Goal: Task Accomplishment & Management: Complete application form

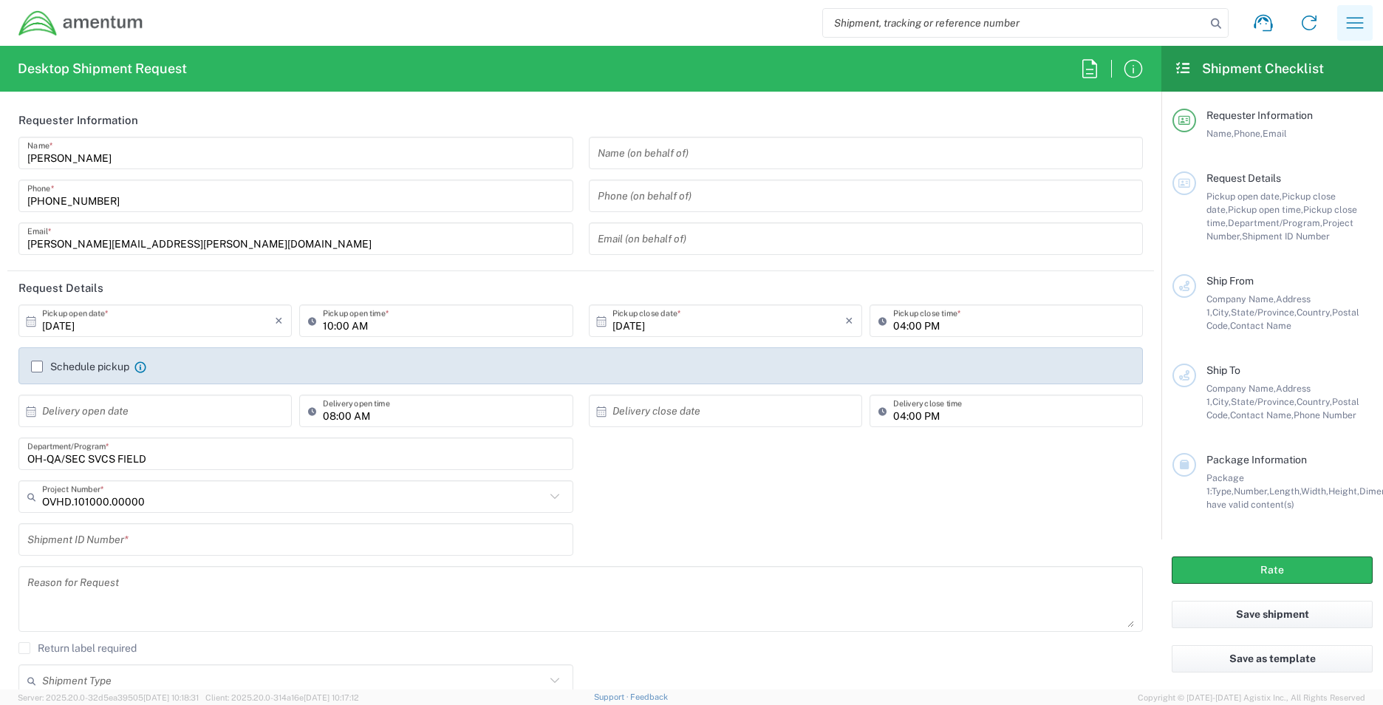
click at [669, 16] on icon "button" at bounding box center [1355, 23] width 24 height 24
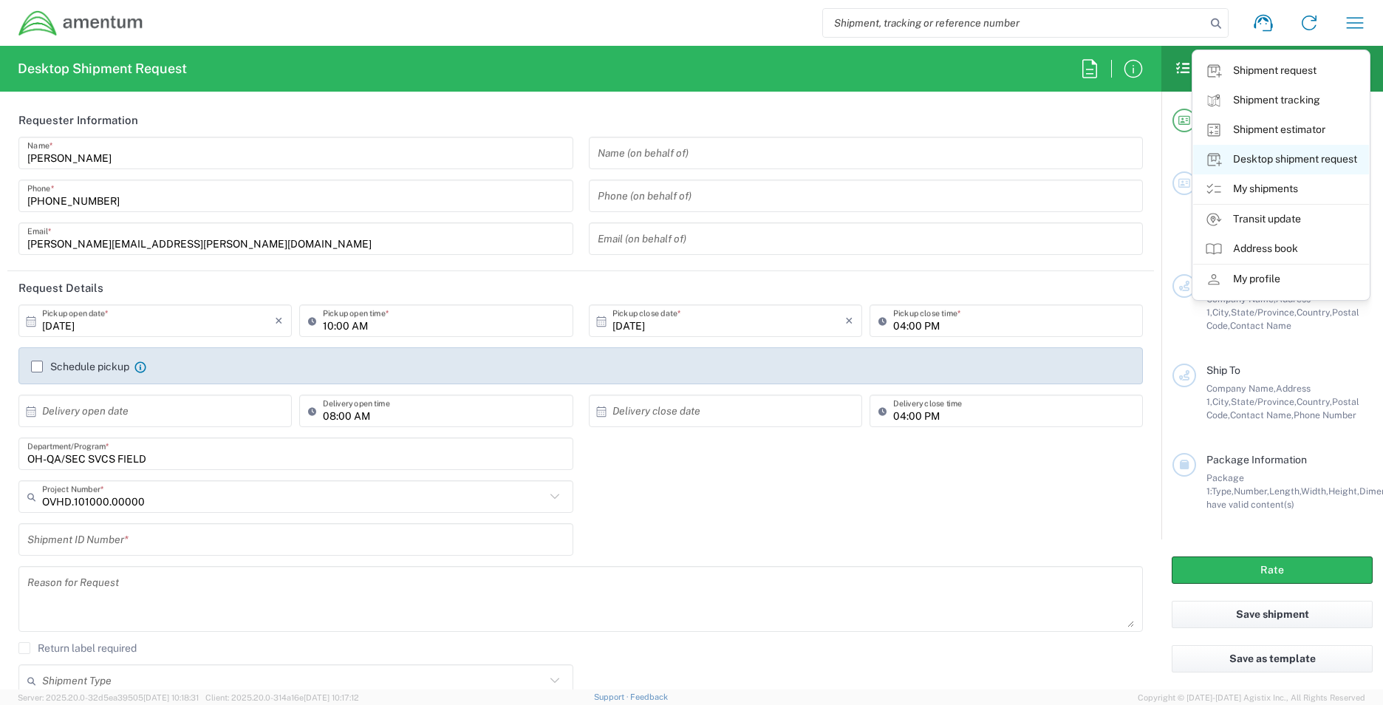
click at [669, 154] on link "Desktop shipment request" at bounding box center [1281, 160] width 176 height 30
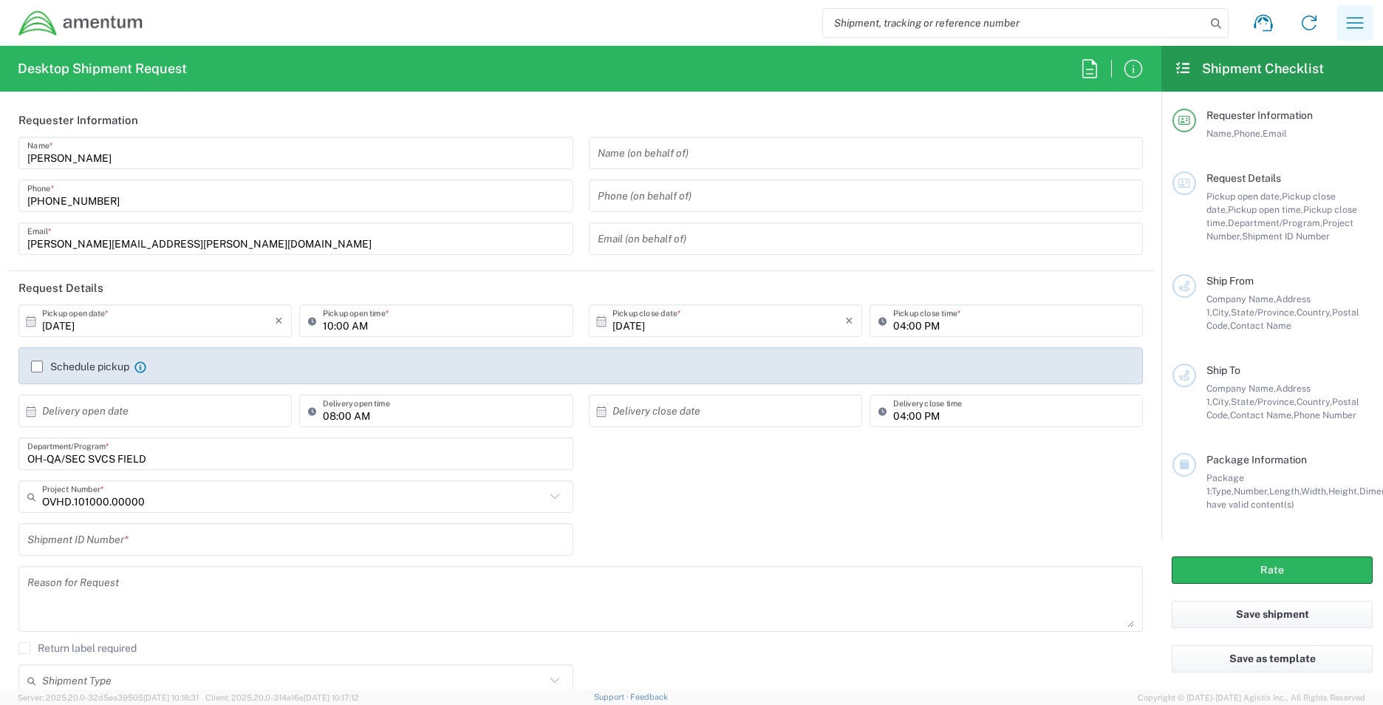
click at [669, 18] on icon "button" at bounding box center [1355, 23] width 24 height 24
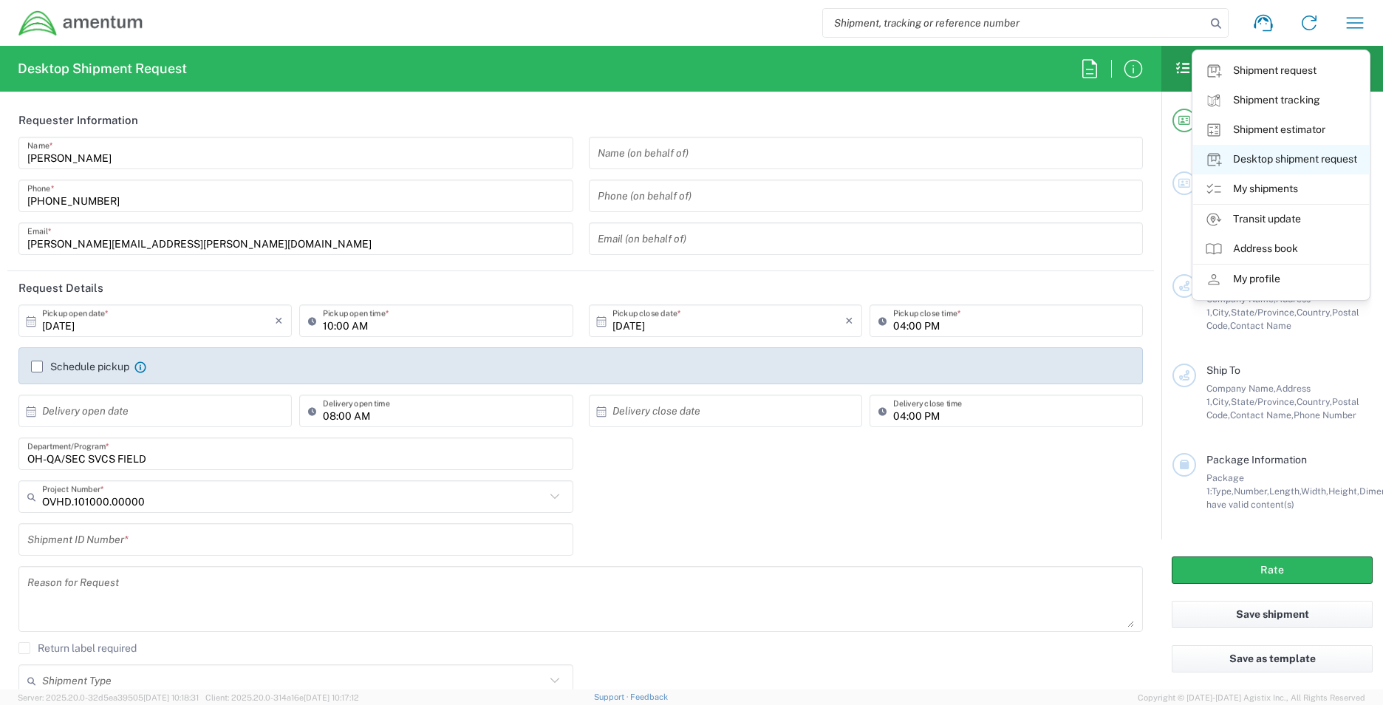
click at [669, 155] on link "Desktop shipment request" at bounding box center [1281, 160] width 176 height 30
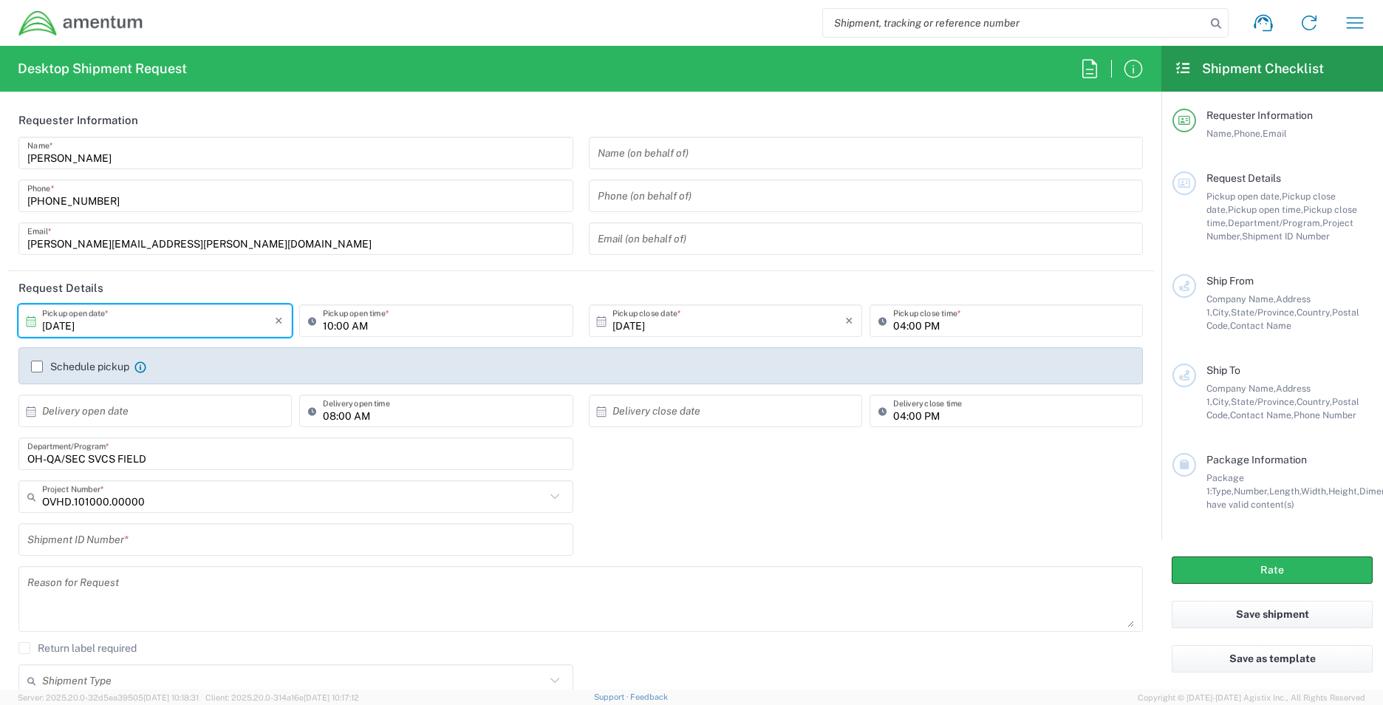
click at [132, 318] on input "[DATE]" at bounding box center [158, 321] width 233 height 26
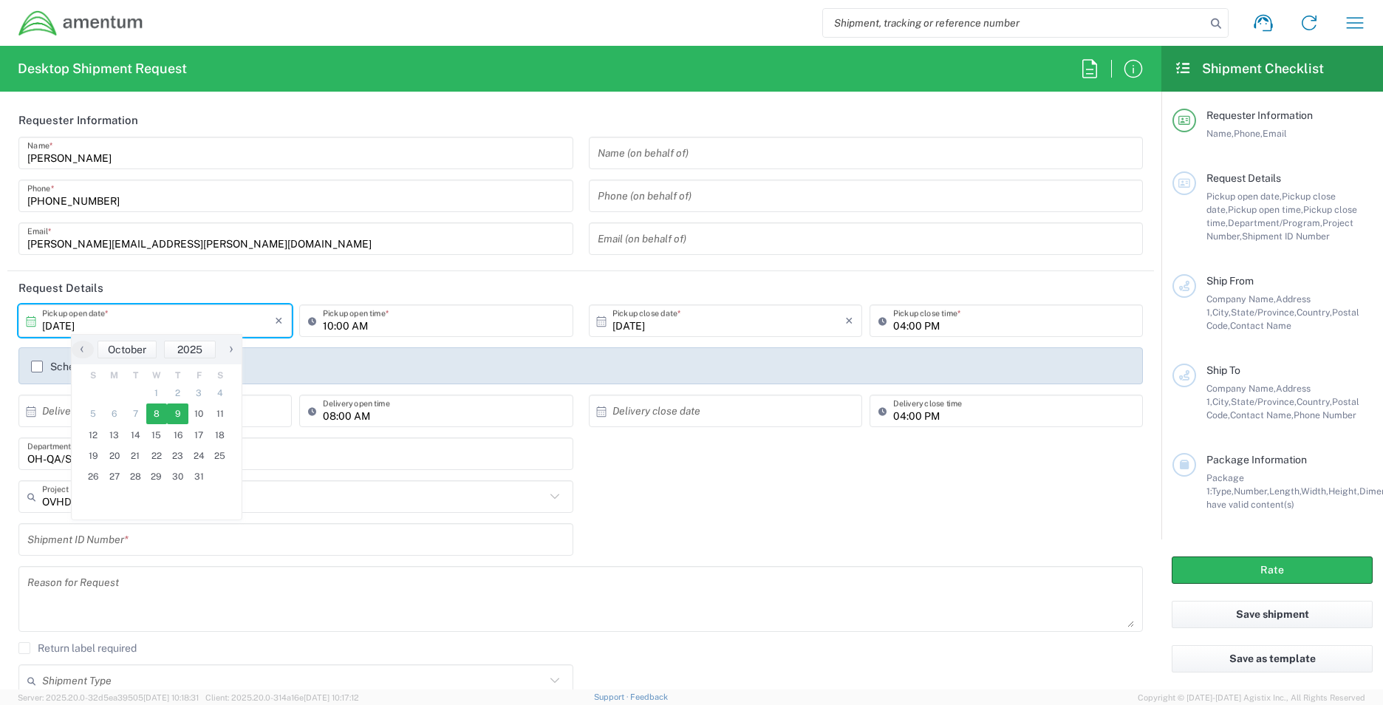
click at [179, 318] on span "9" at bounding box center [177, 413] width 21 height 21
type input "[DATE]"
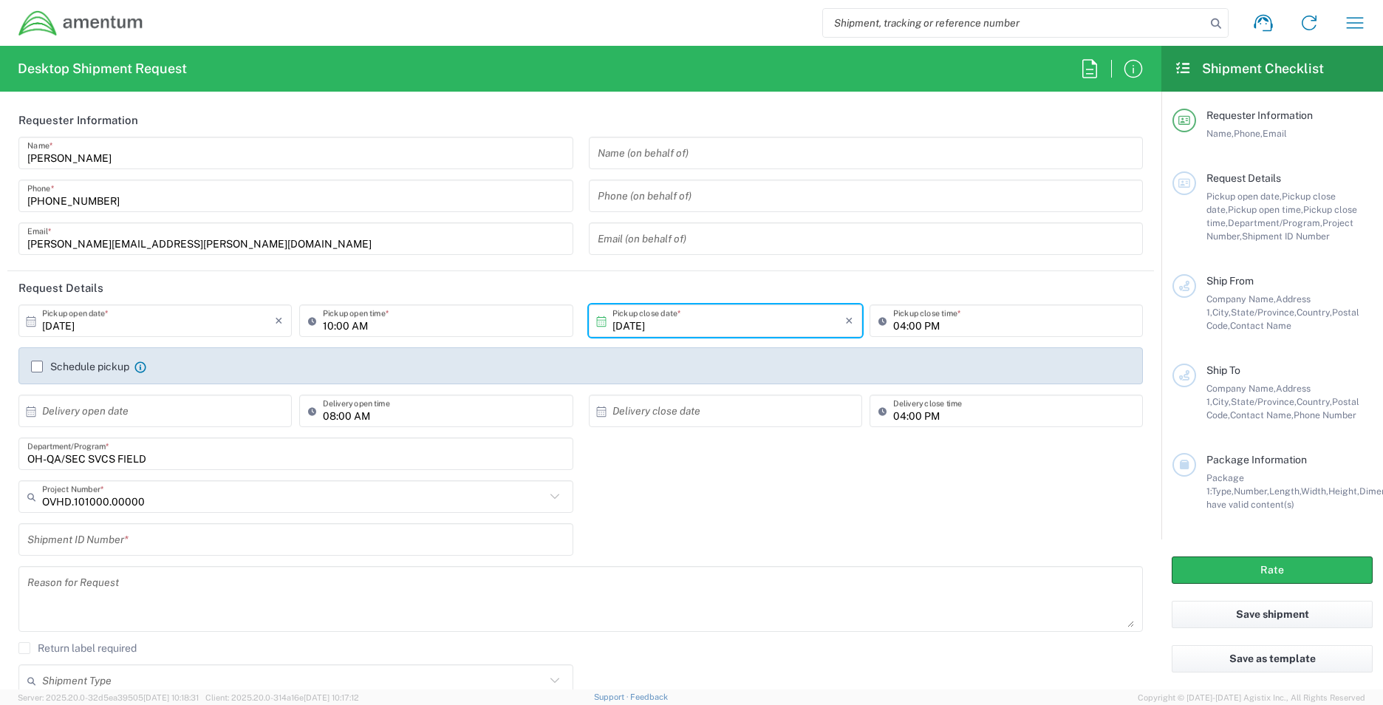
click at [108, 318] on input "[DATE]" at bounding box center [158, 321] width 233 height 26
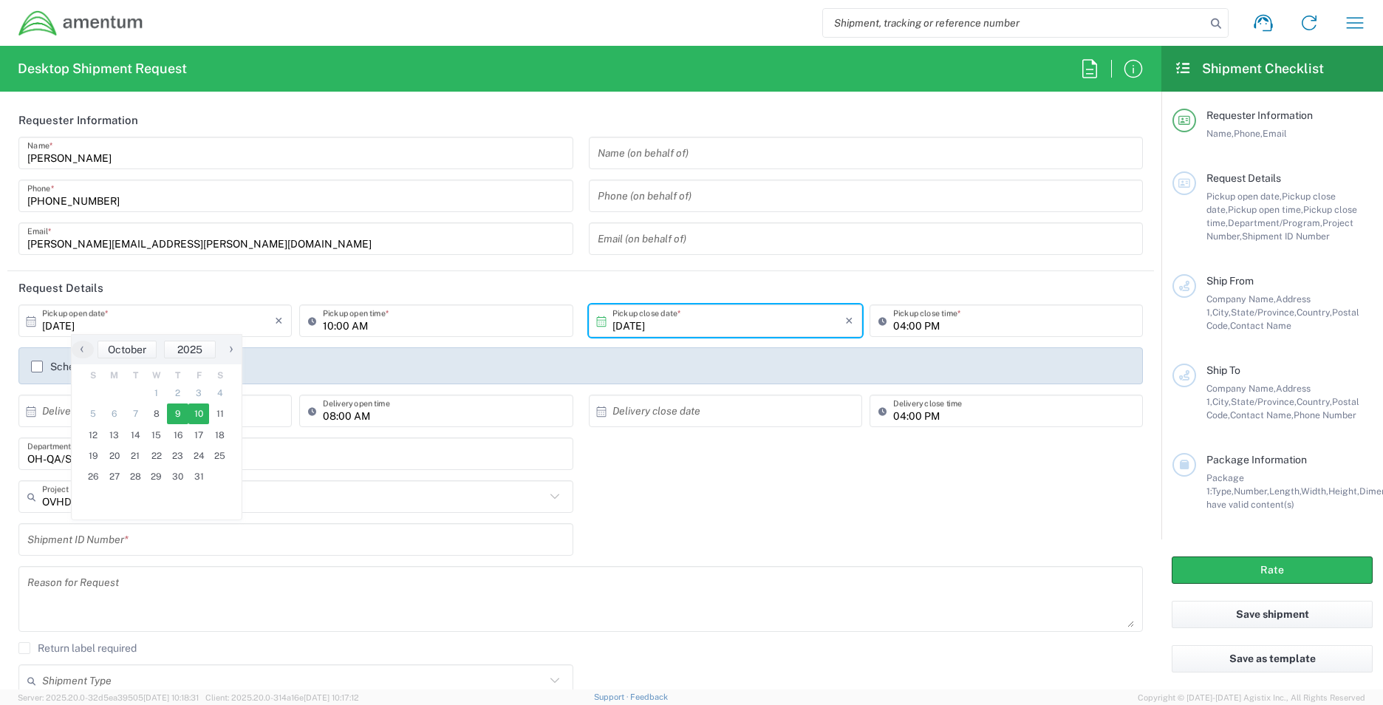
click at [198, 318] on span "10" at bounding box center [198, 413] width 21 height 21
type input "[DATE]"
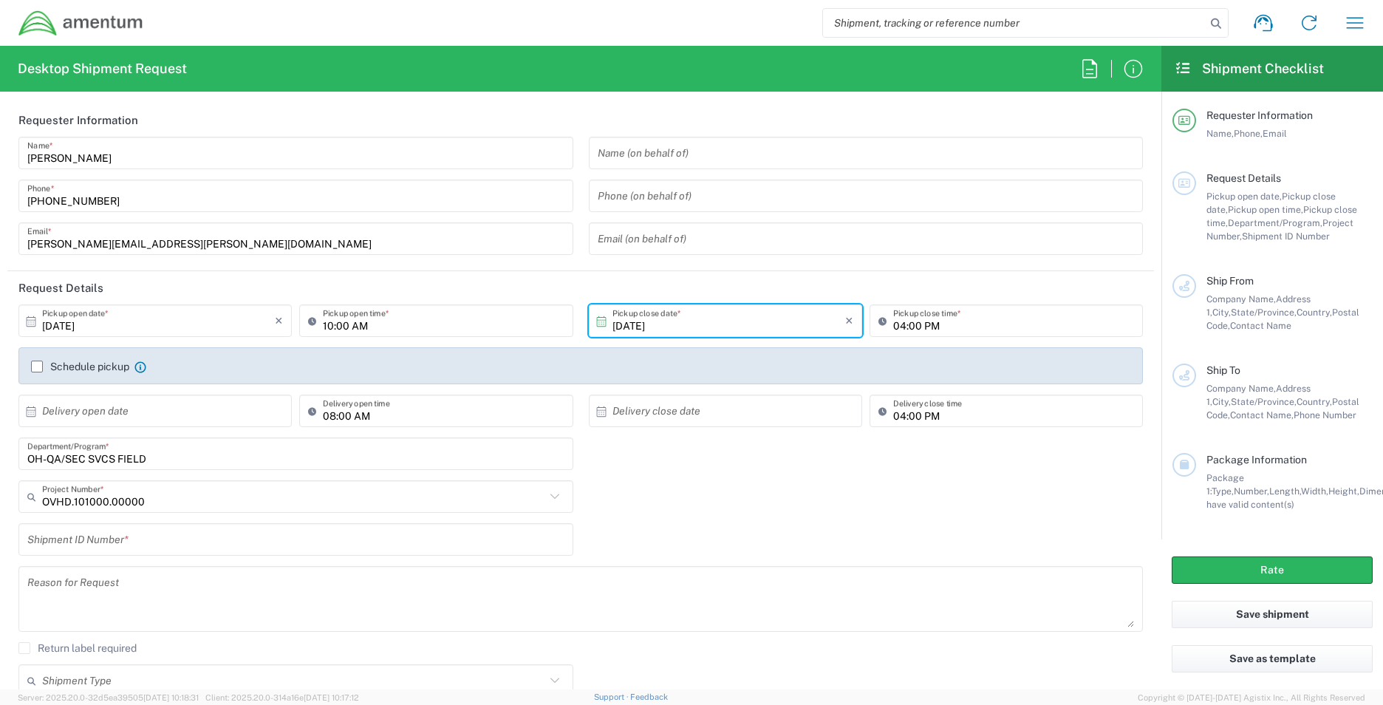
click at [170, 318] on input "[DATE]" at bounding box center [158, 321] width 233 height 26
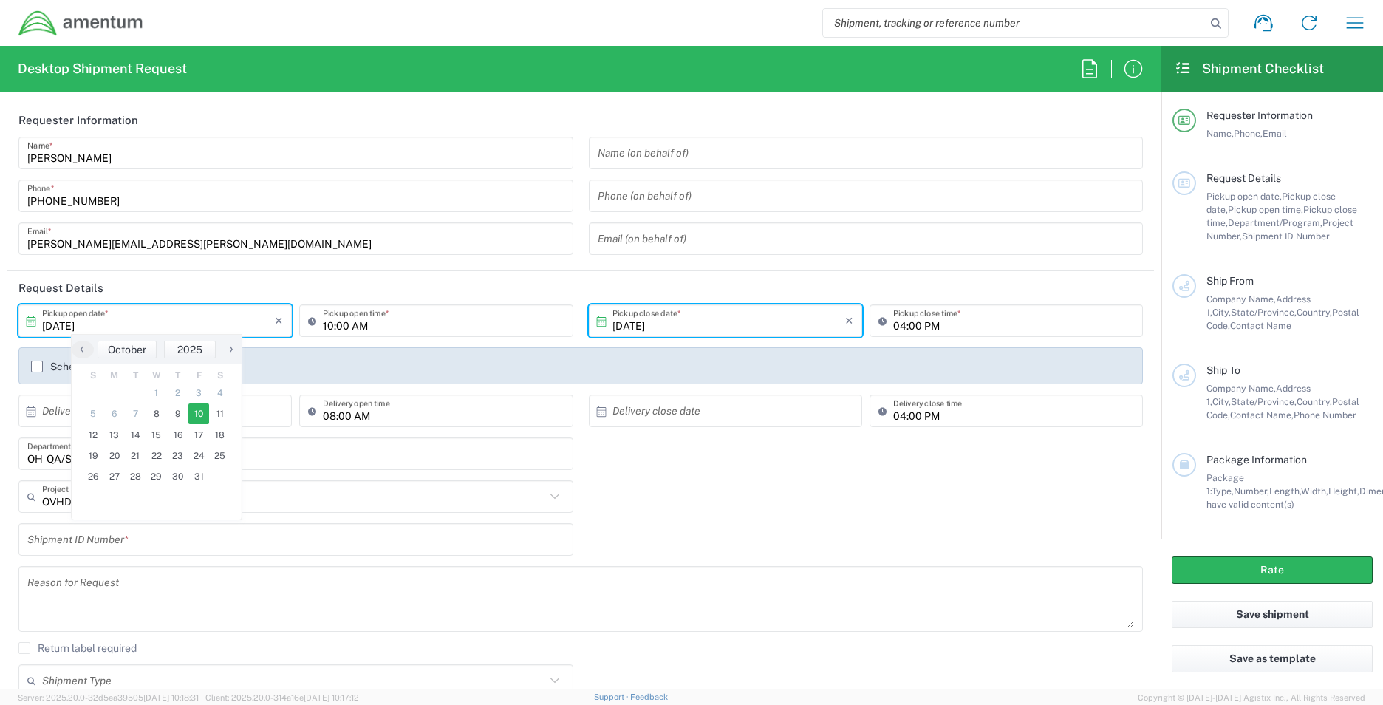
click at [198, 318] on span "10" at bounding box center [198, 413] width 21 height 21
click at [666, 318] on input "[DATE]" at bounding box center [728, 321] width 233 height 26
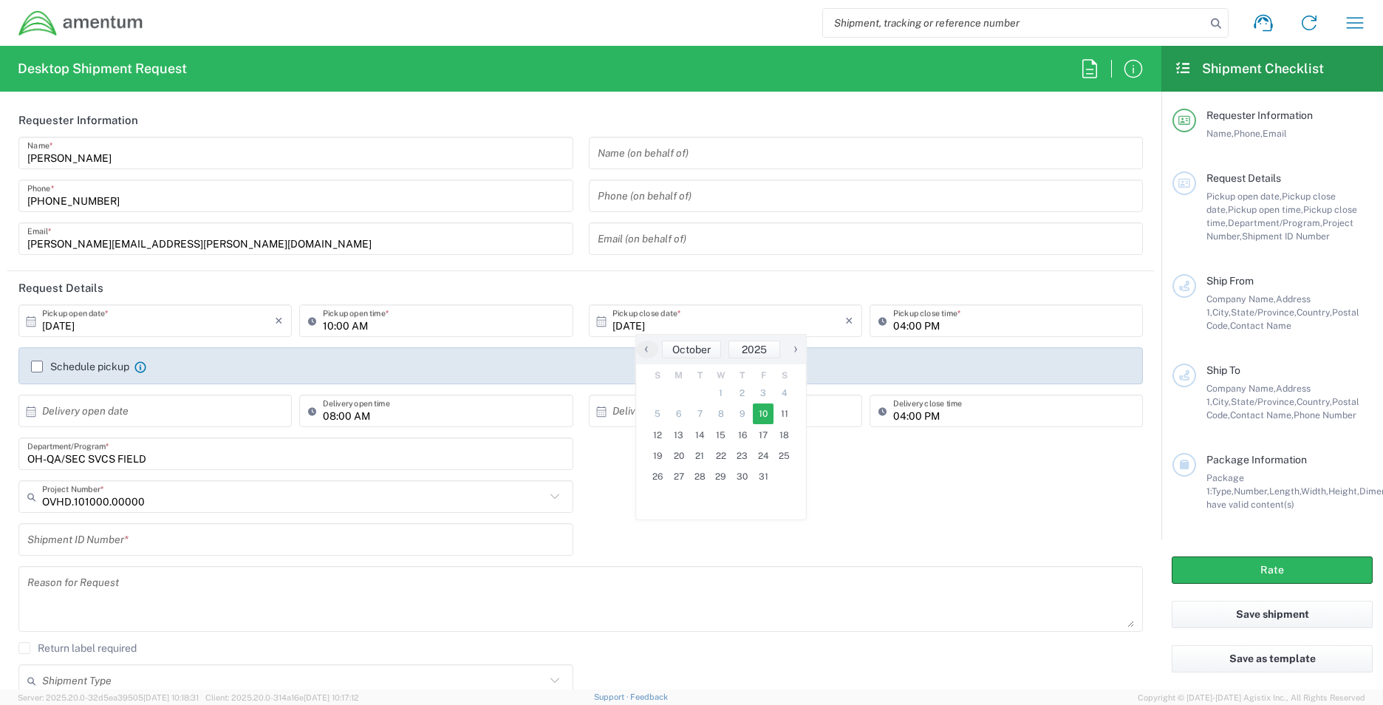
click at [34, 318] on label "Schedule pickup" at bounding box center [80, 367] width 98 height 12
click at [37, 318] on input "Schedule pickup" at bounding box center [37, 366] width 0 height 0
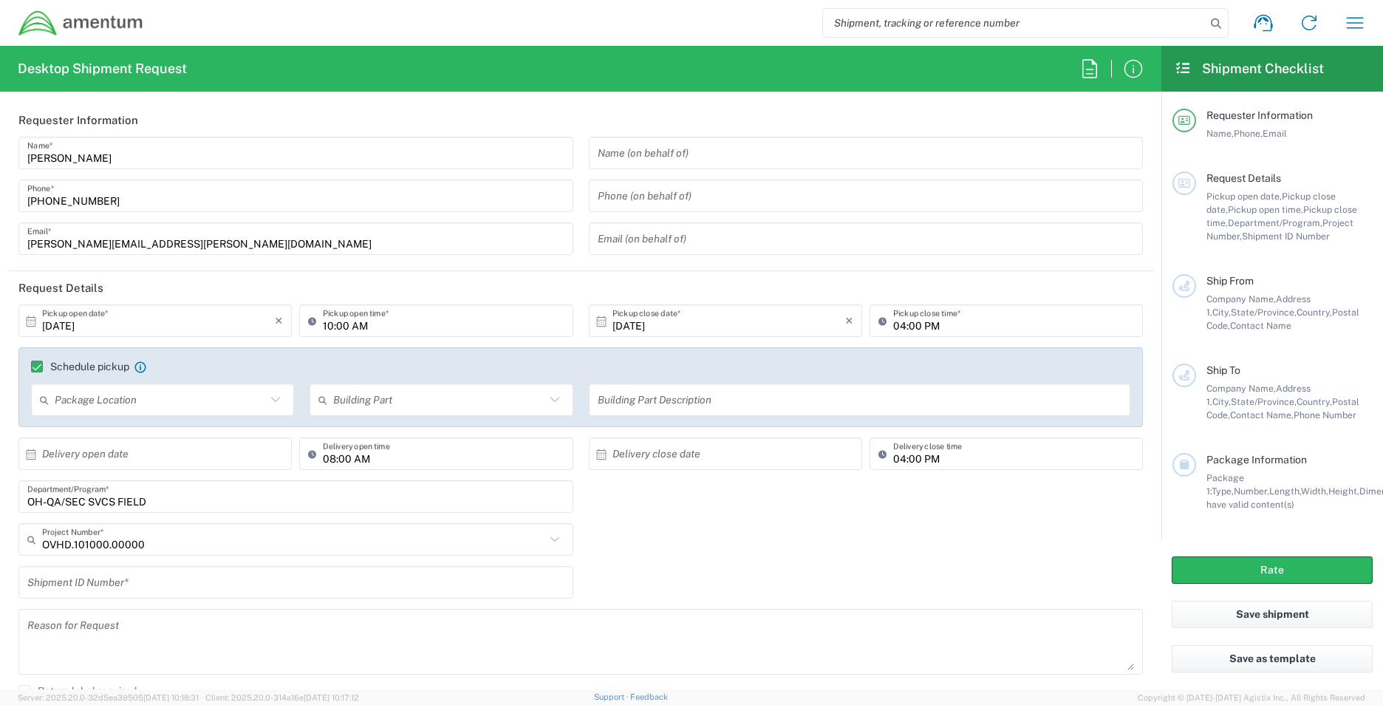
click at [34, 318] on label "Schedule pickup" at bounding box center [80, 367] width 98 height 12
click at [30, 318] on input "Schedule pickup" at bounding box center [30, 366] width 0 height 0
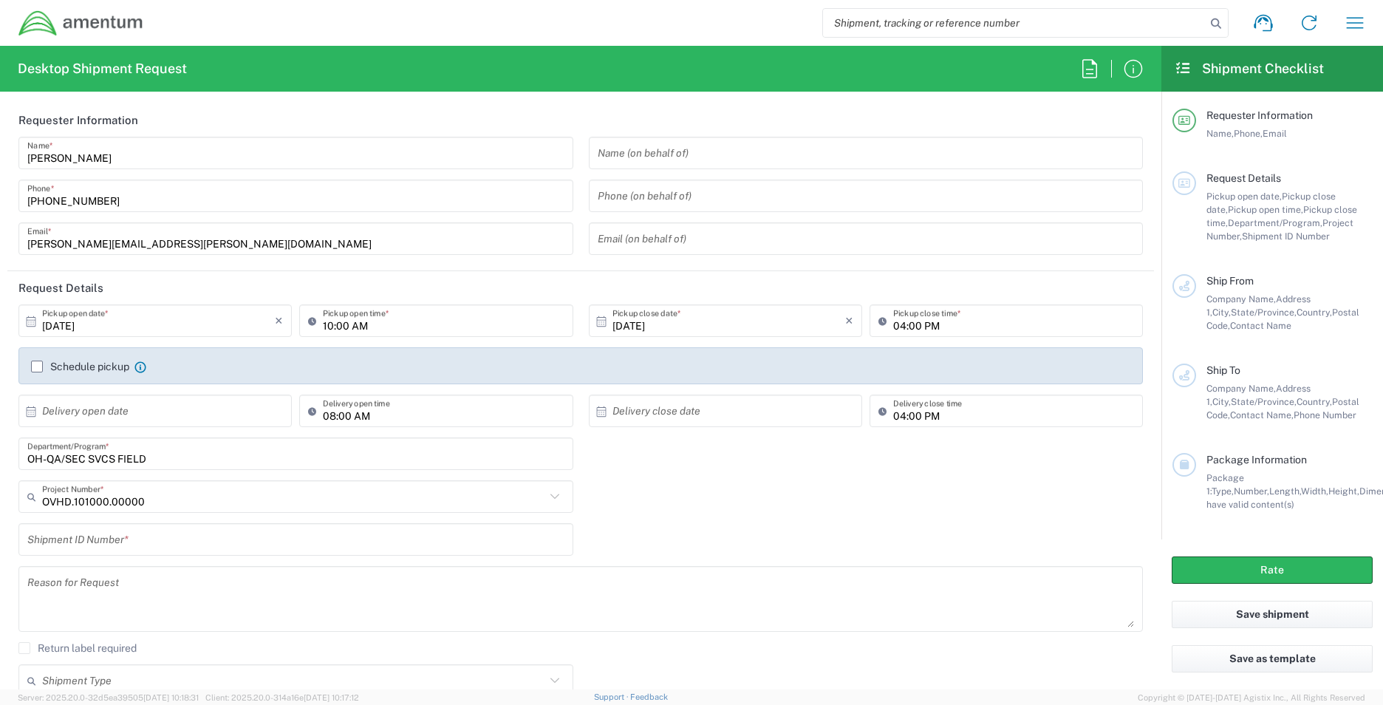
click at [88, 318] on input "text" at bounding box center [158, 411] width 233 height 26
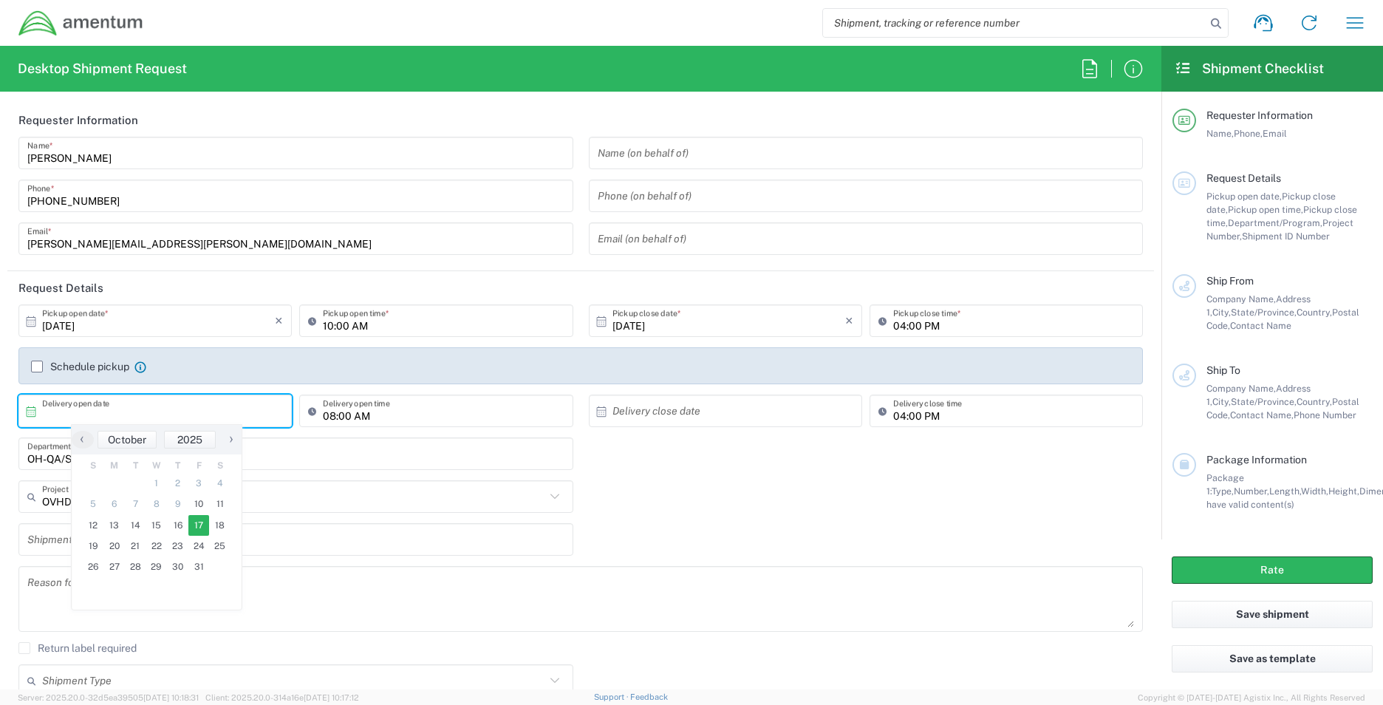
click at [189, 318] on span "17" at bounding box center [198, 525] width 21 height 21
type input "[DATE]"
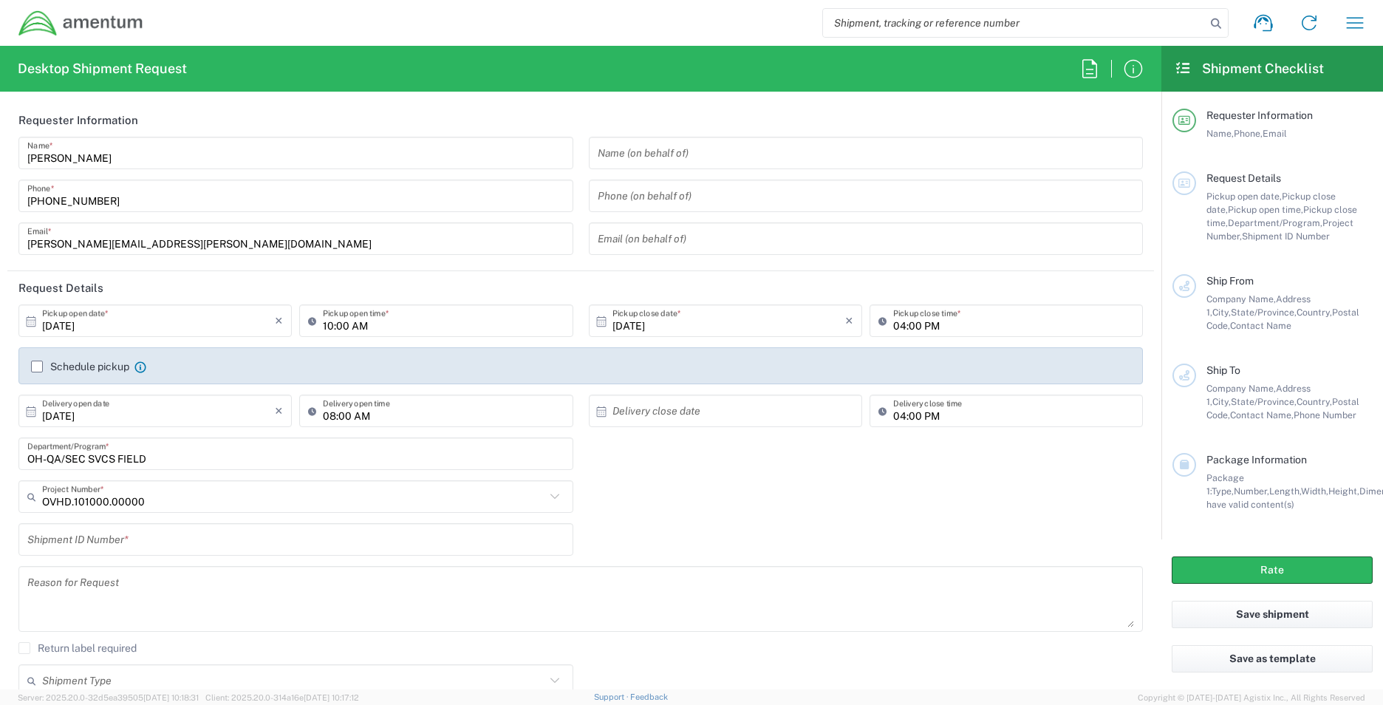
click at [649, 318] on input "text" at bounding box center [728, 411] width 233 height 26
click at [669, 318] on span "17" at bounding box center [763, 525] width 21 height 21
type input "[DATE]"
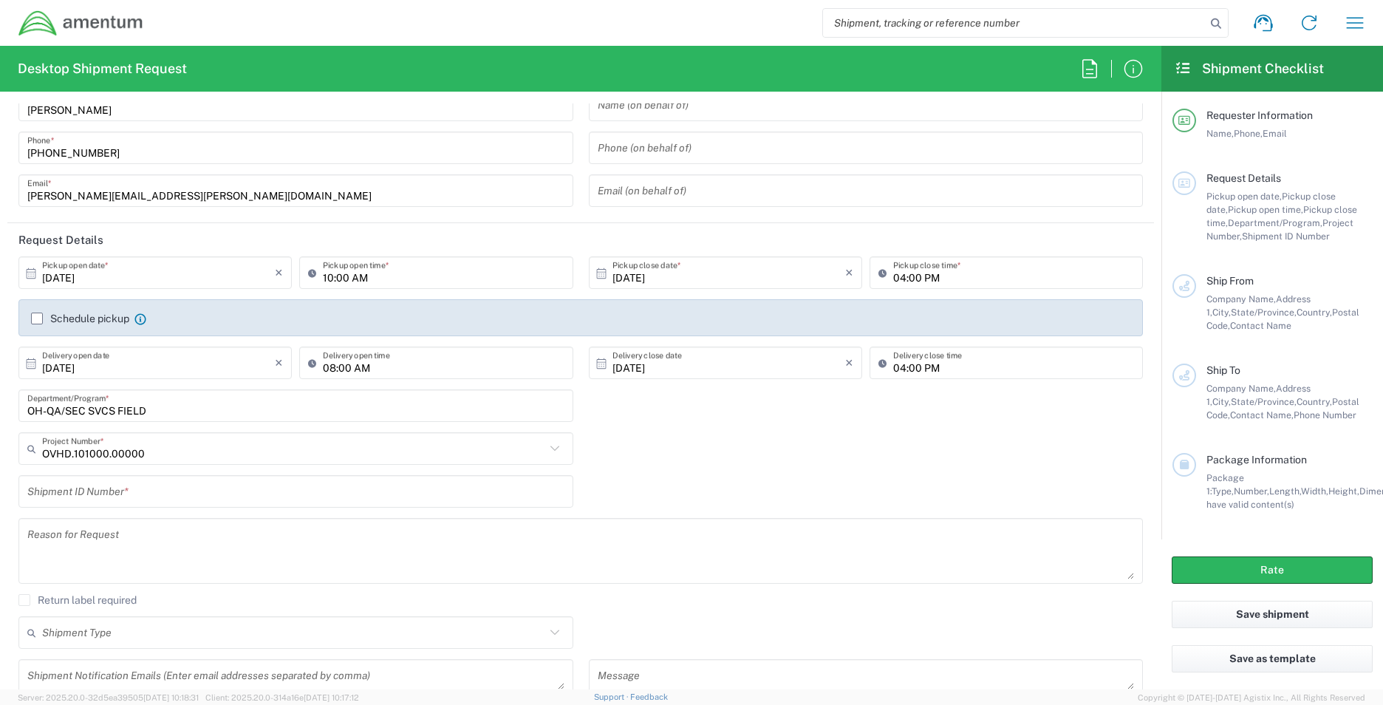
scroll to position [74, 0]
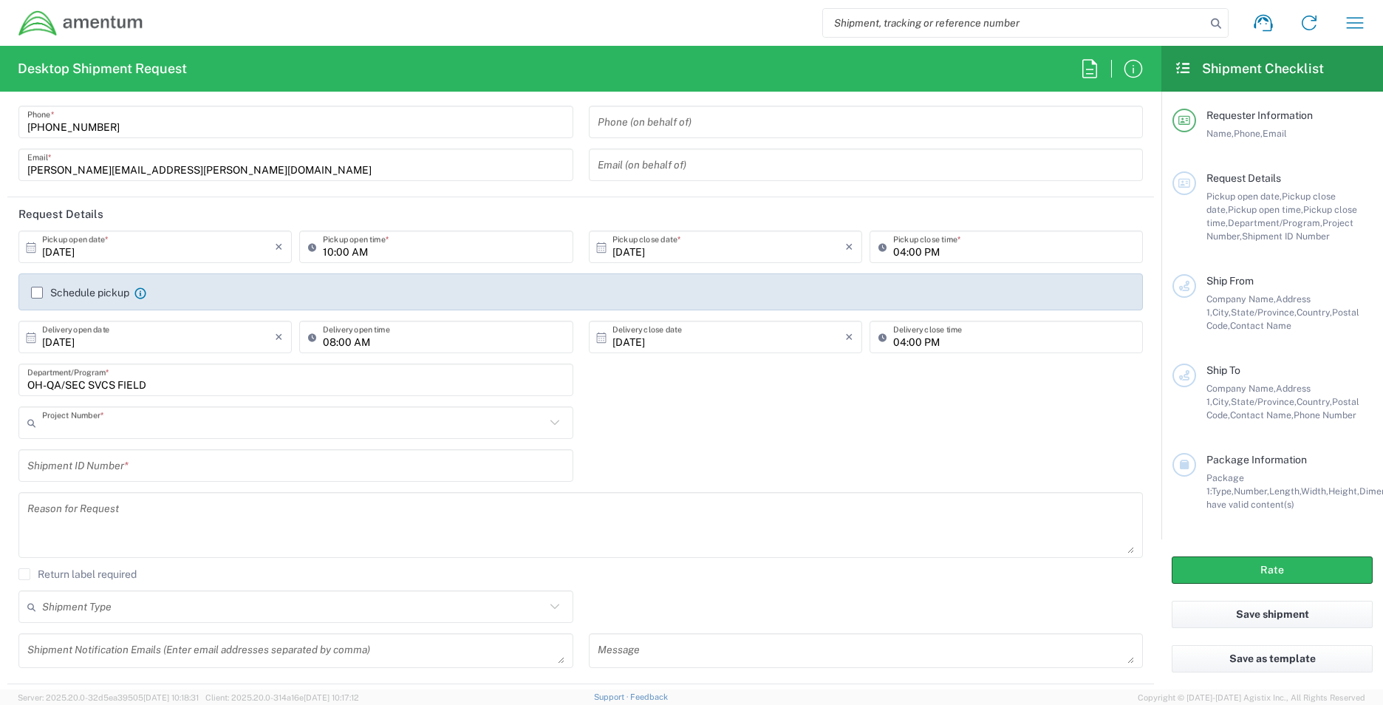
click at [176, 318] on input "text" at bounding box center [293, 423] width 503 height 26
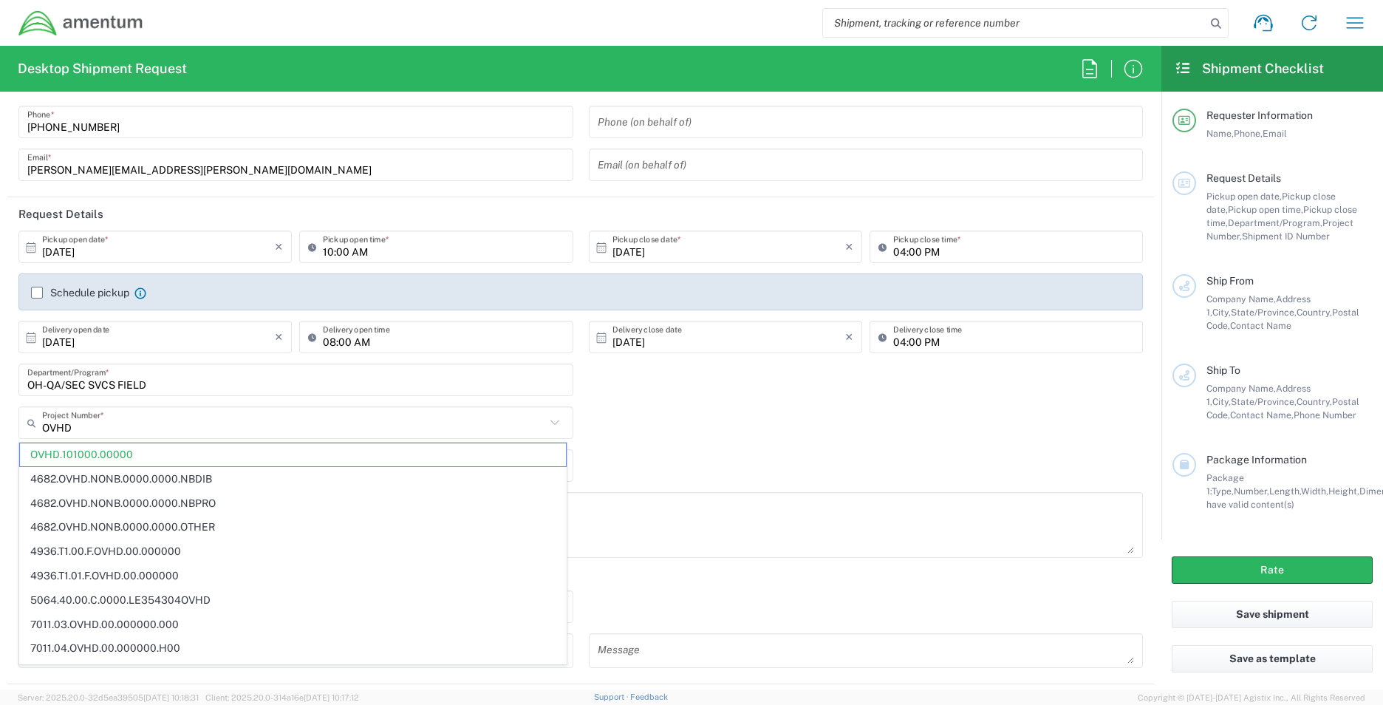
drag, startPoint x: 95, startPoint y: 434, endPoint x: 13, endPoint y: 409, distance: 85.3
click at [95, 318] on input "OVHD" at bounding box center [293, 423] width 503 height 26
click at [139, 318] on input "OVHD" at bounding box center [293, 423] width 503 height 26
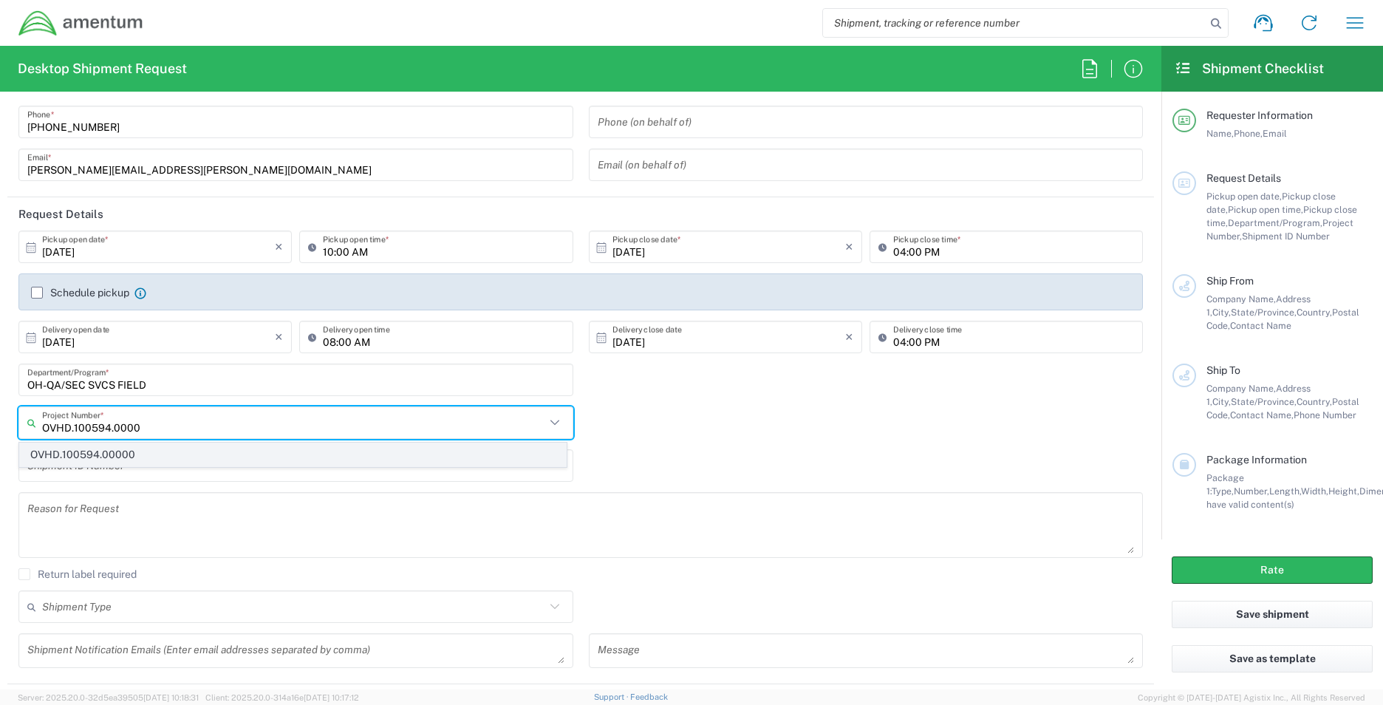
click at [127, 318] on span "OVHD.100594.00000" at bounding box center [293, 454] width 546 height 23
type input "OVHD.100594.00000"
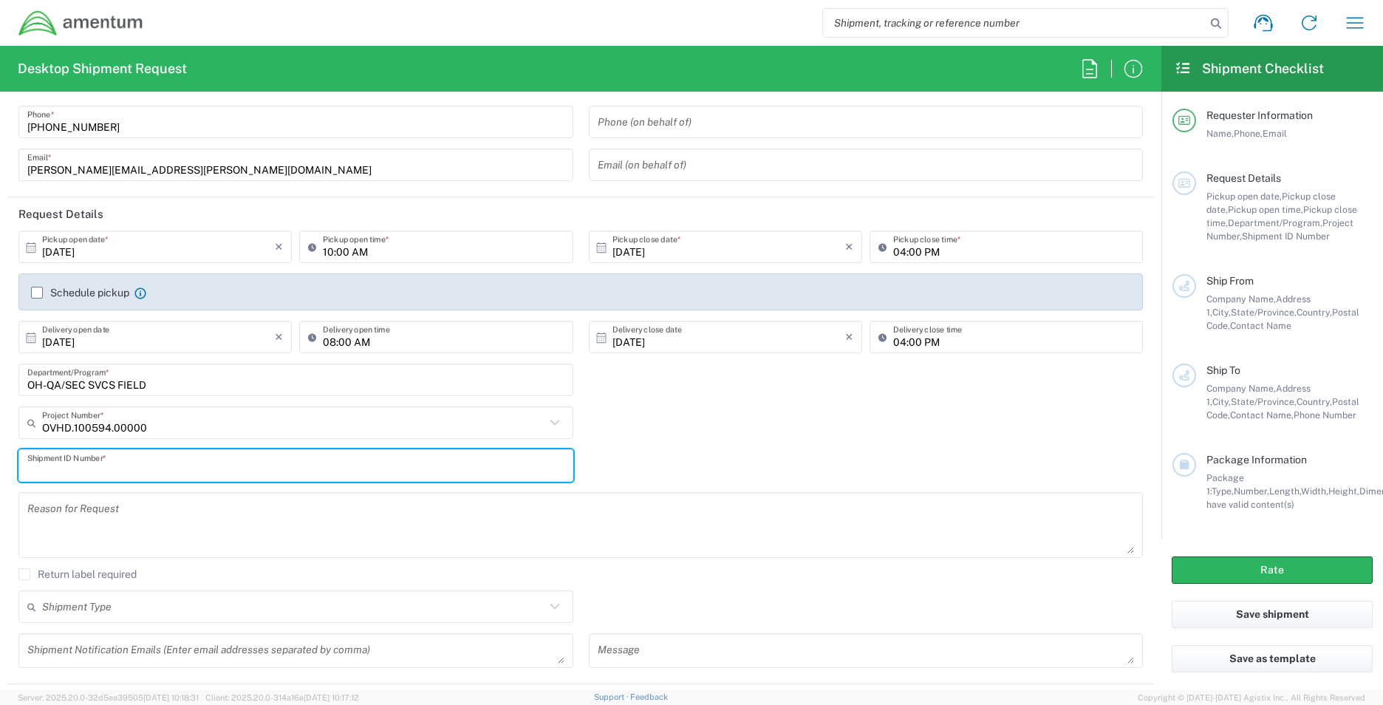
click at [125, 318] on input "text" at bounding box center [295, 466] width 537 height 26
type input "1"
click at [120, 318] on textarea at bounding box center [580, 524] width 1107 height 57
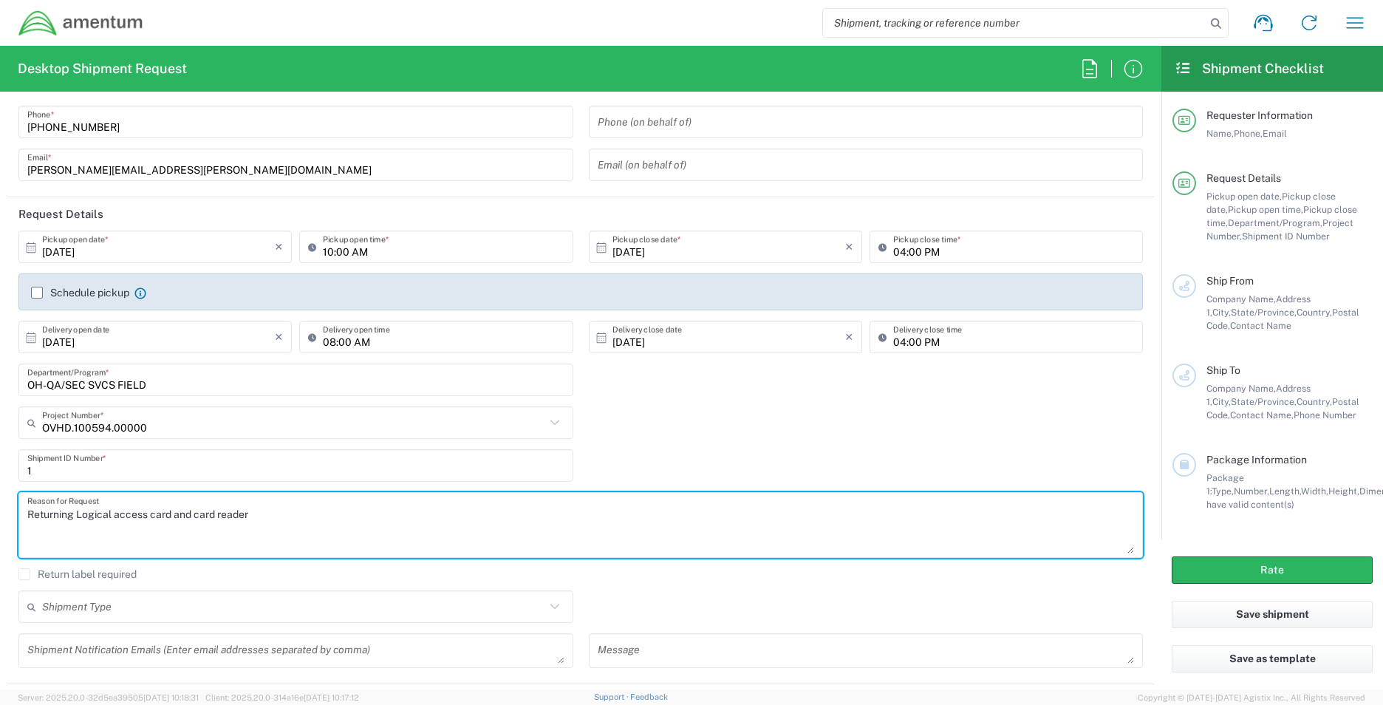
type textarea "Returning Logical access card and card reader"
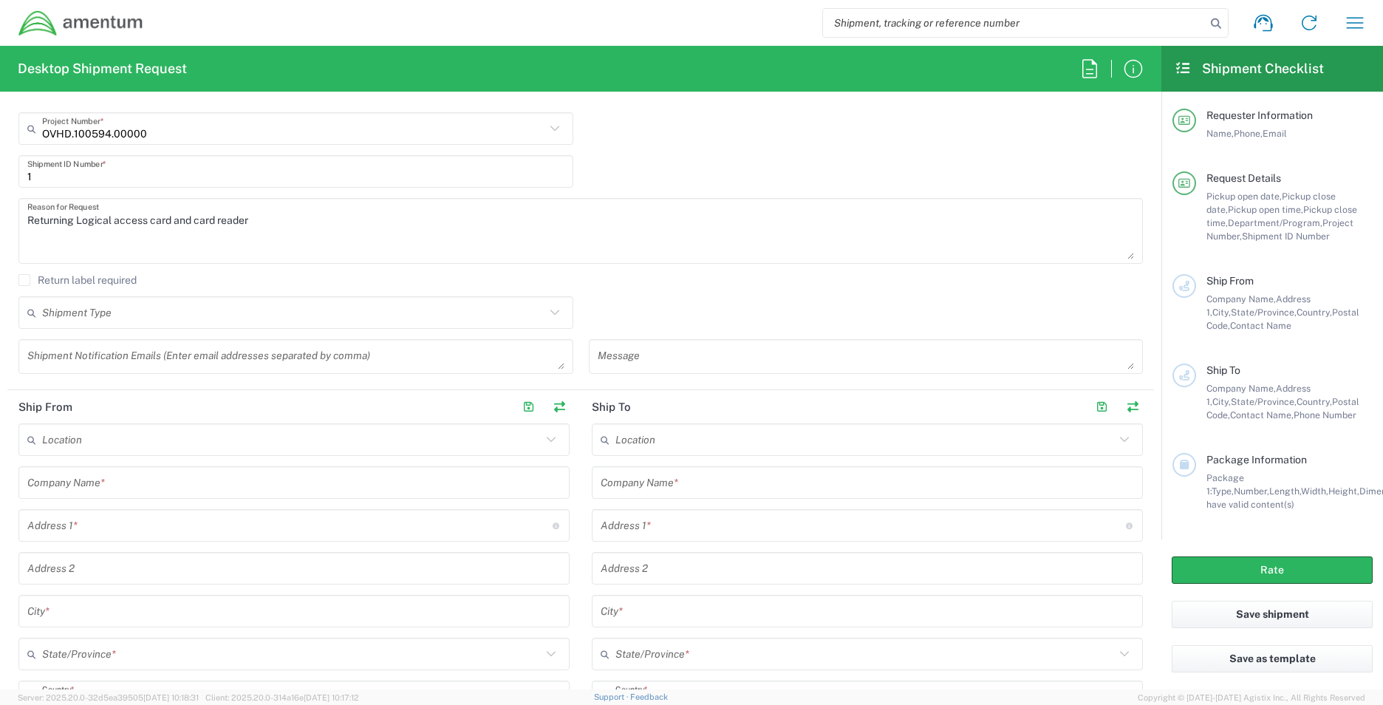
scroll to position [369, 0]
click at [101, 318] on input "text" at bounding box center [291, 439] width 499 height 26
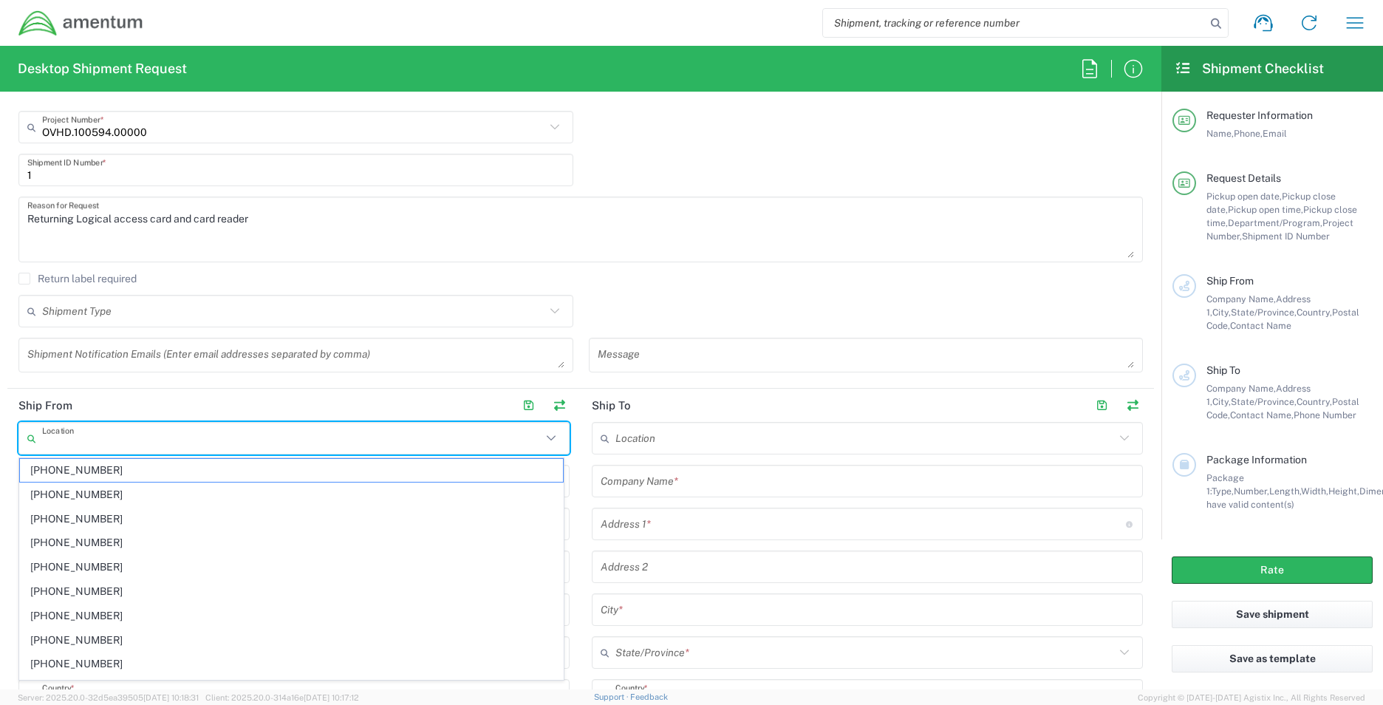
click at [261, 318] on header "Ship From" at bounding box center [293, 405] width 573 height 33
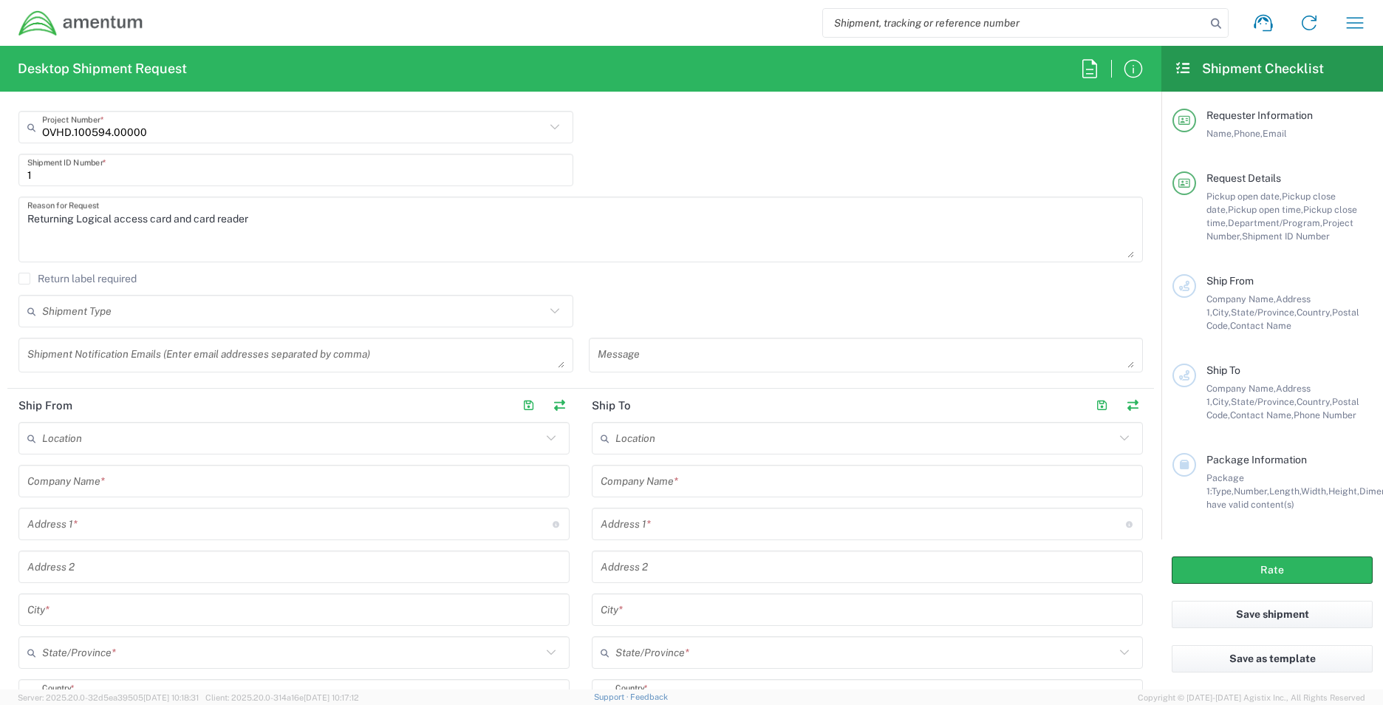
click at [140, 318] on input "text" at bounding box center [293, 481] width 533 height 26
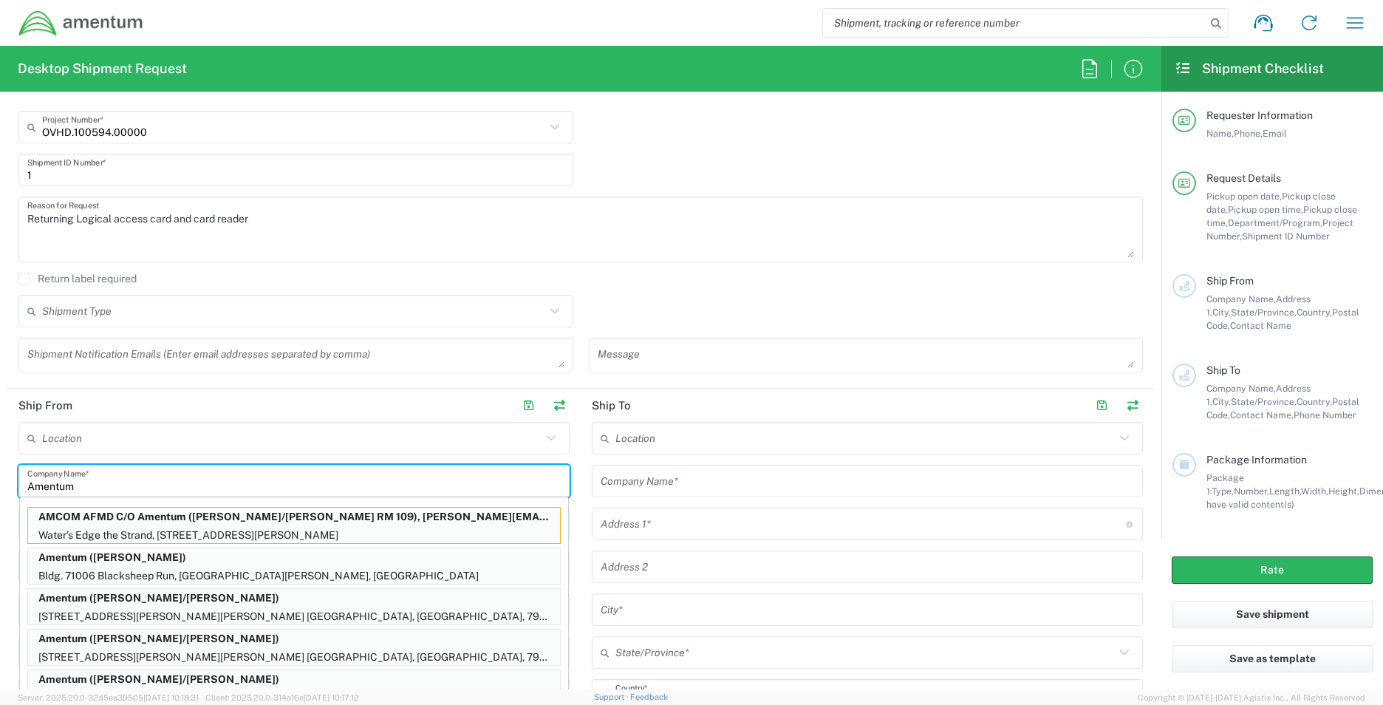
type input "Amentum"
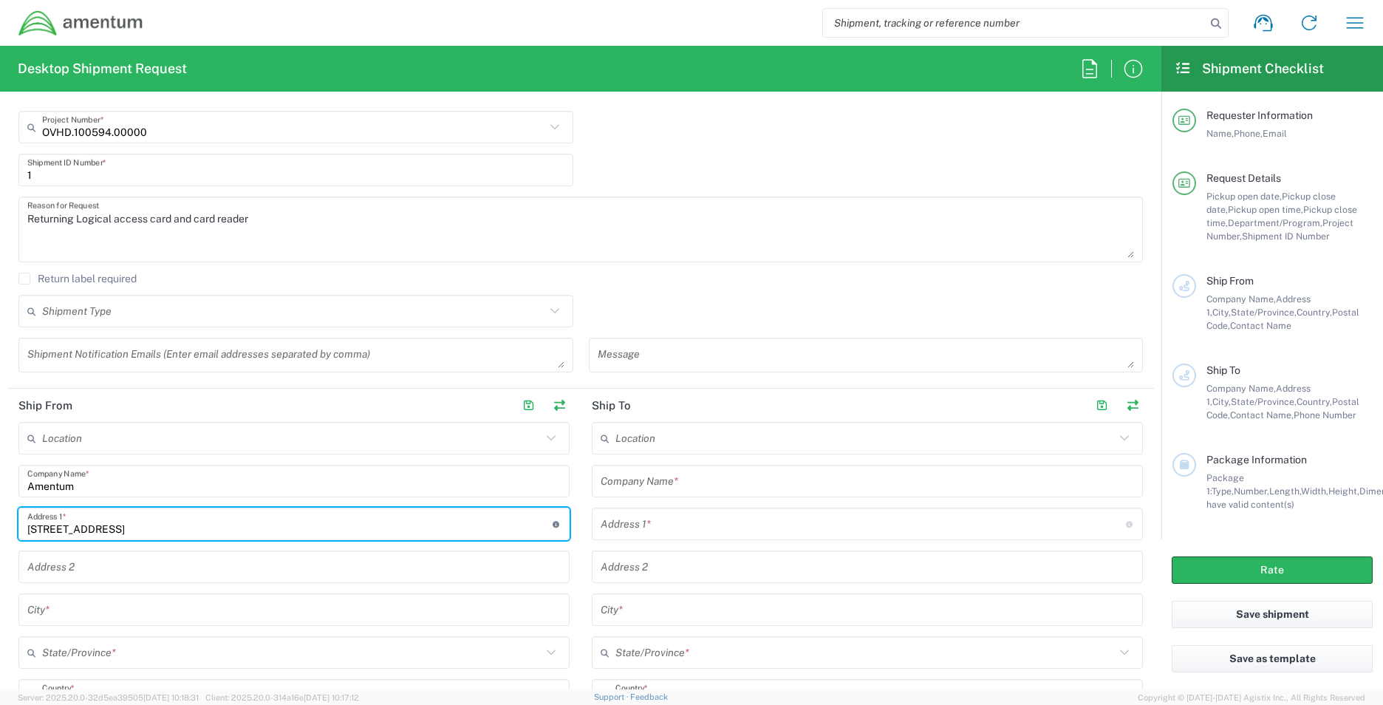
type input "[STREET_ADDRESS]"
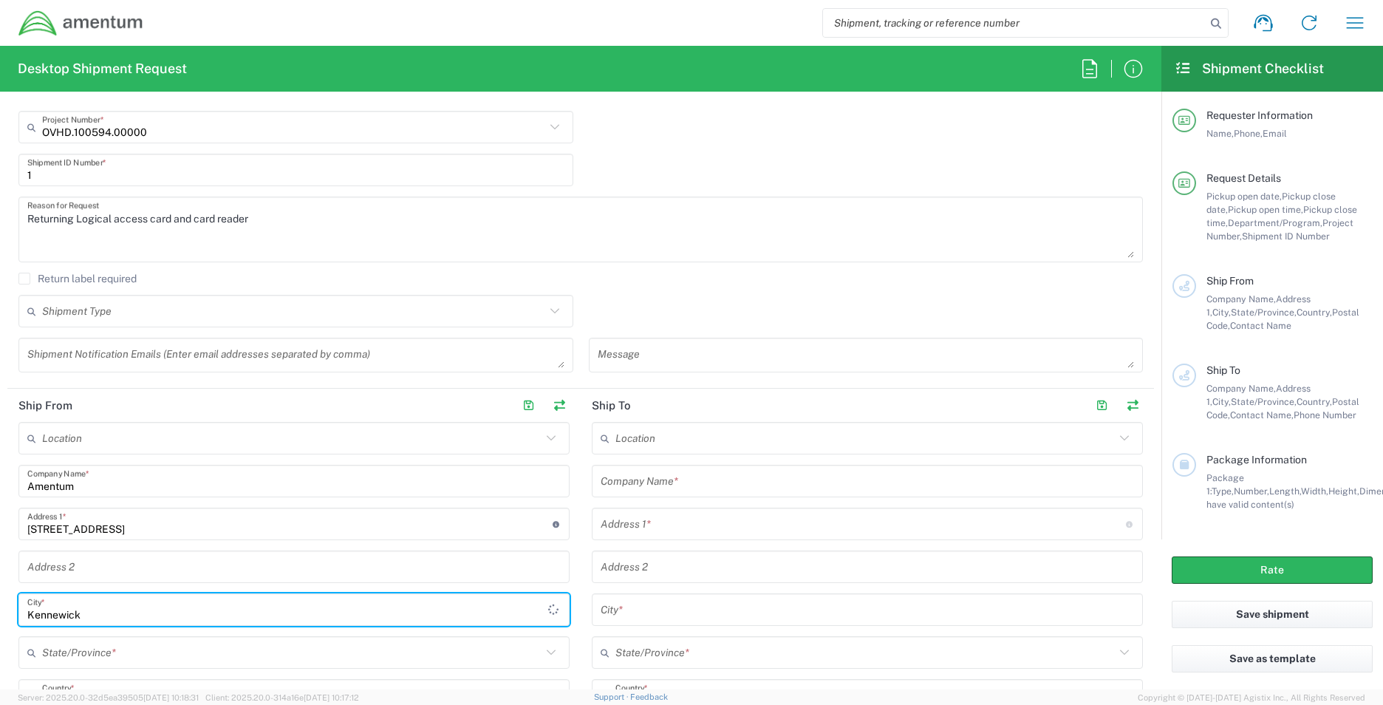
type input "Kennewick"
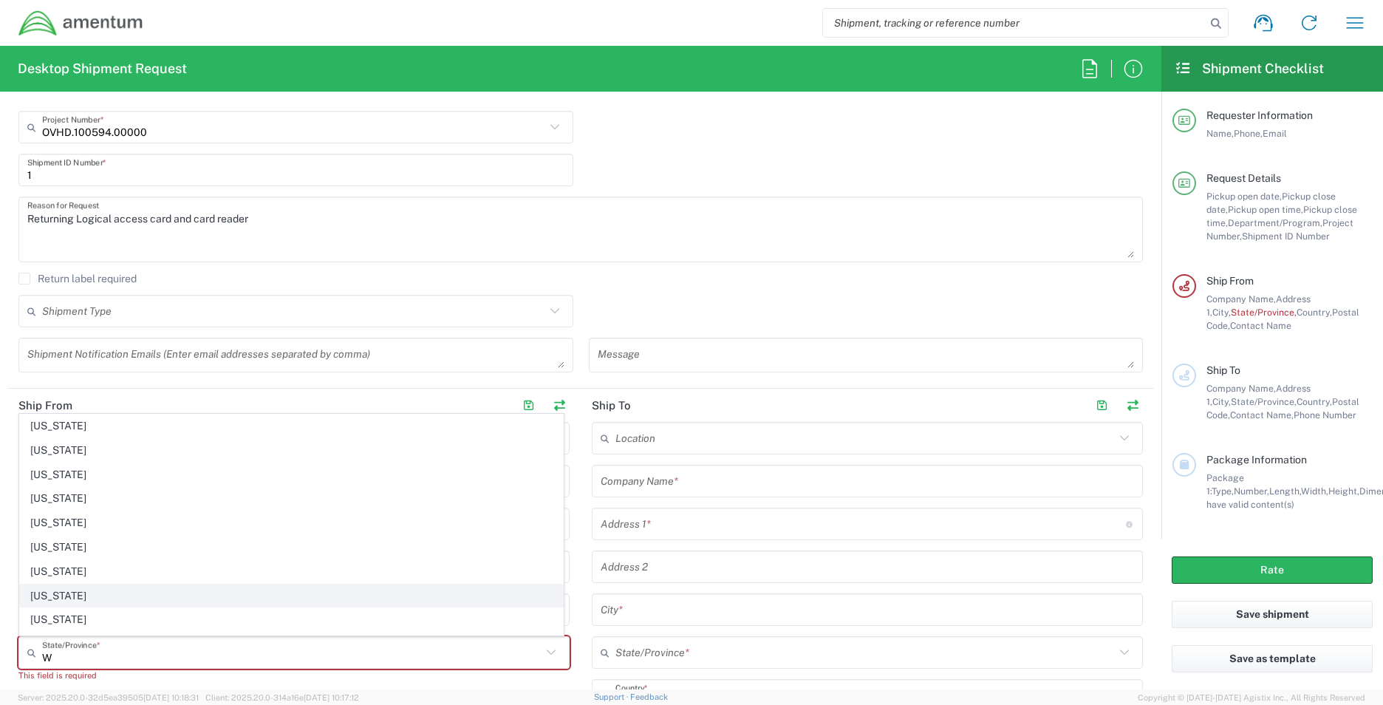
click at [70, 318] on span "[US_STATE]" at bounding box center [291, 595] width 543 height 23
type input "[US_STATE]"
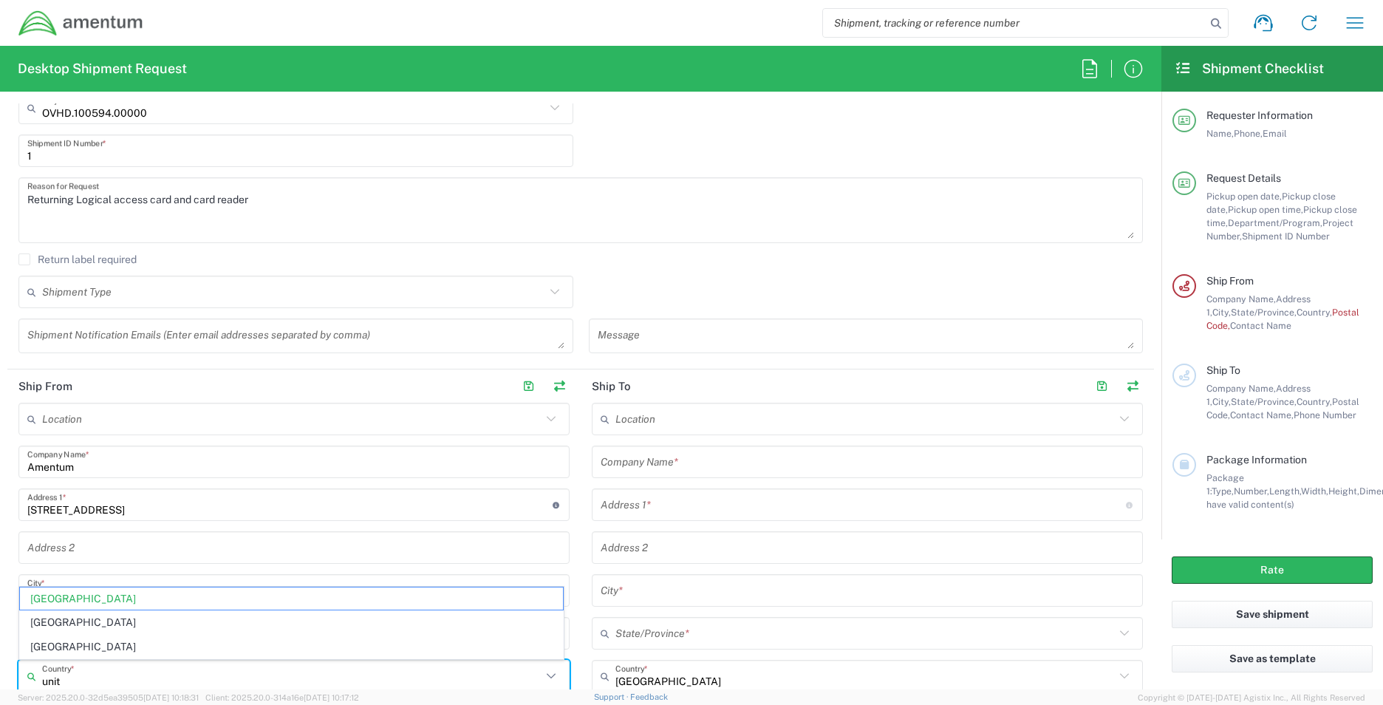
scroll to position [0, 0]
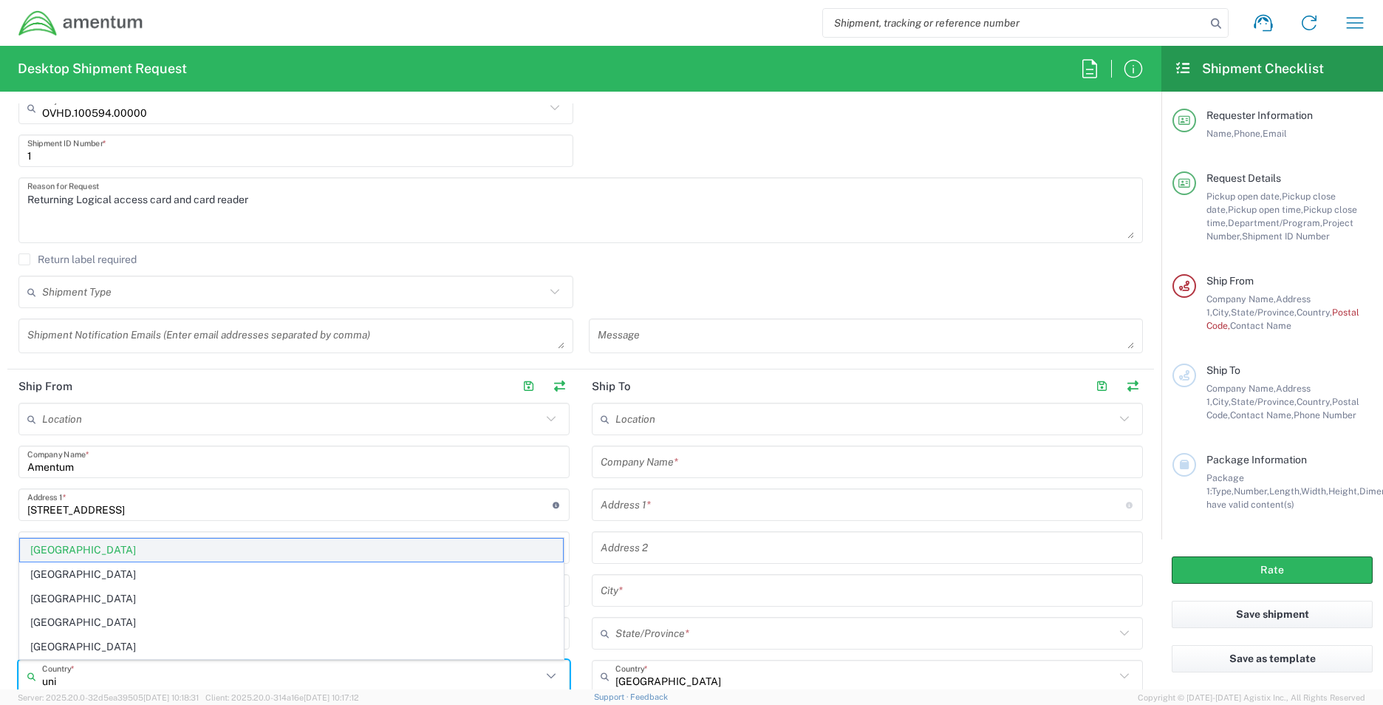
type input "uni"
click at [57, 318] on span "[GEOGRAPHIC_DATA]" at bounding box center [291, 550] width 543 height 23
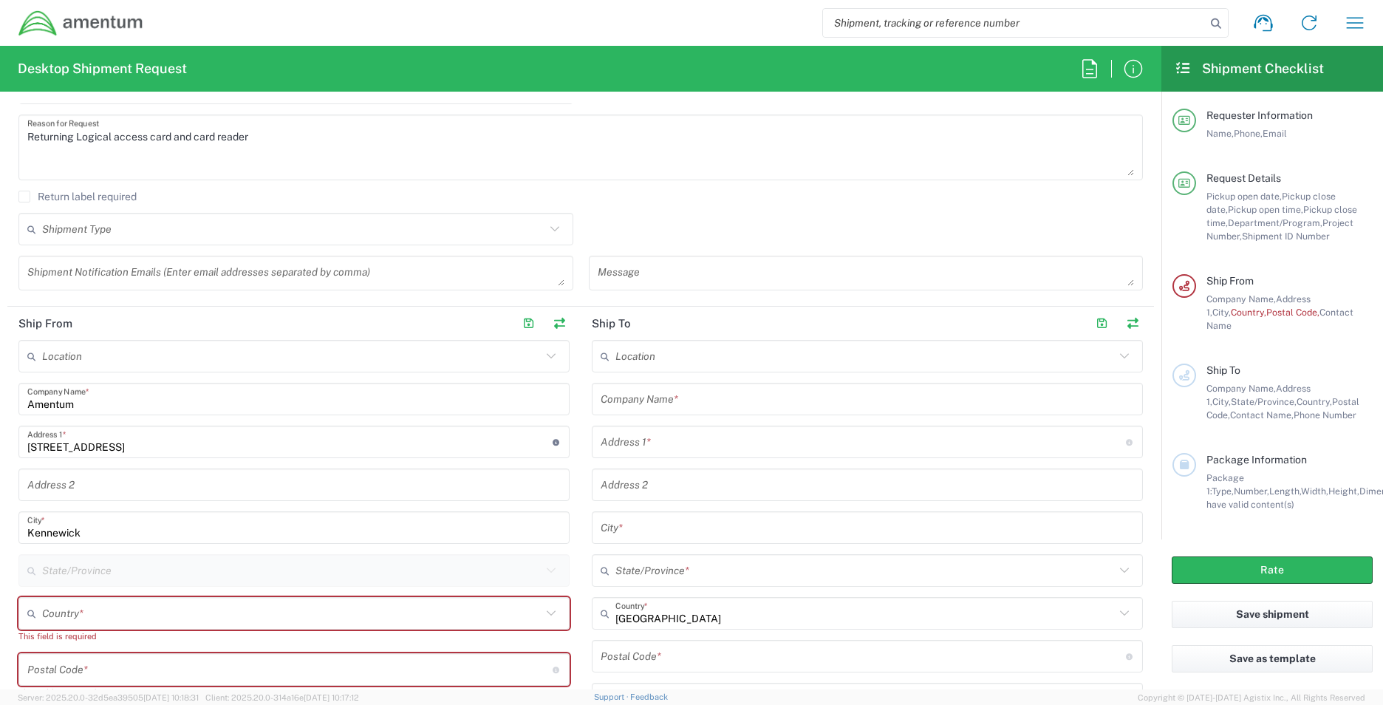
scroll to position [536, 0]
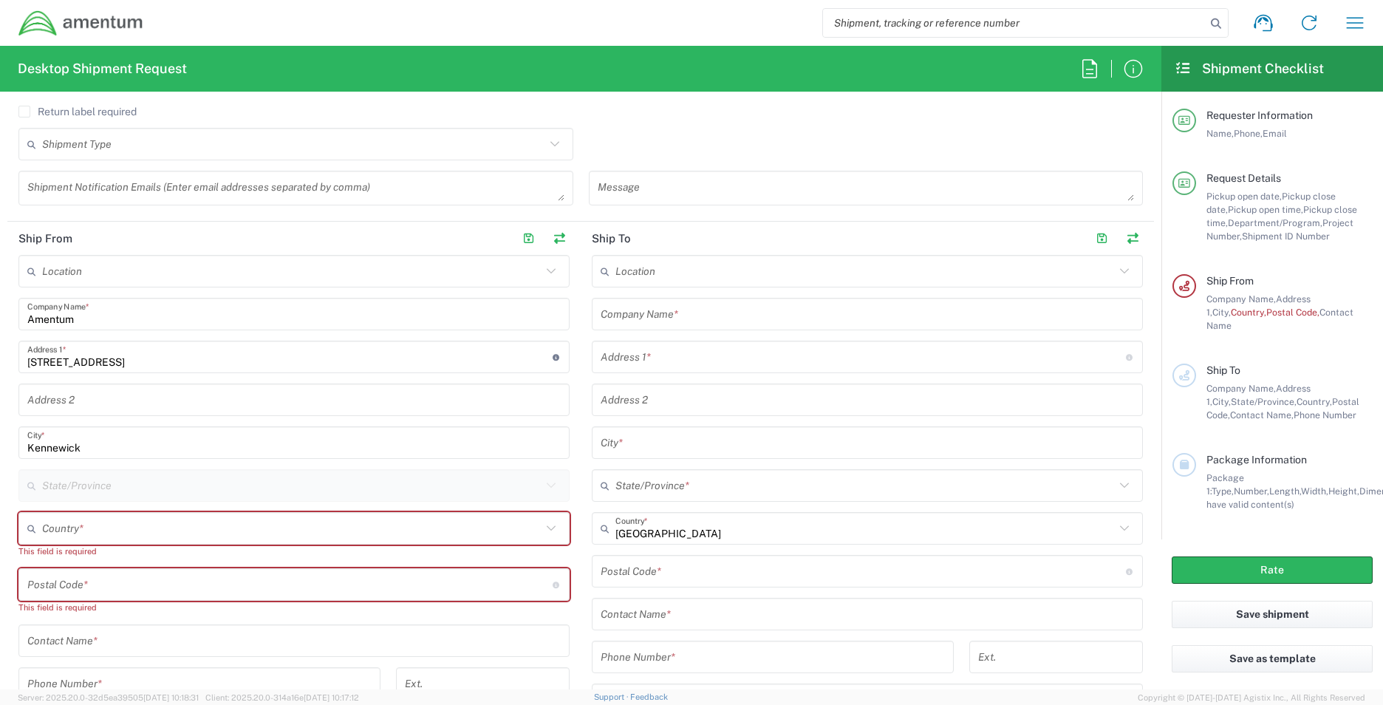
click at [92, 318] on input "text" at bounding box center [291, 529] width 499 height 26
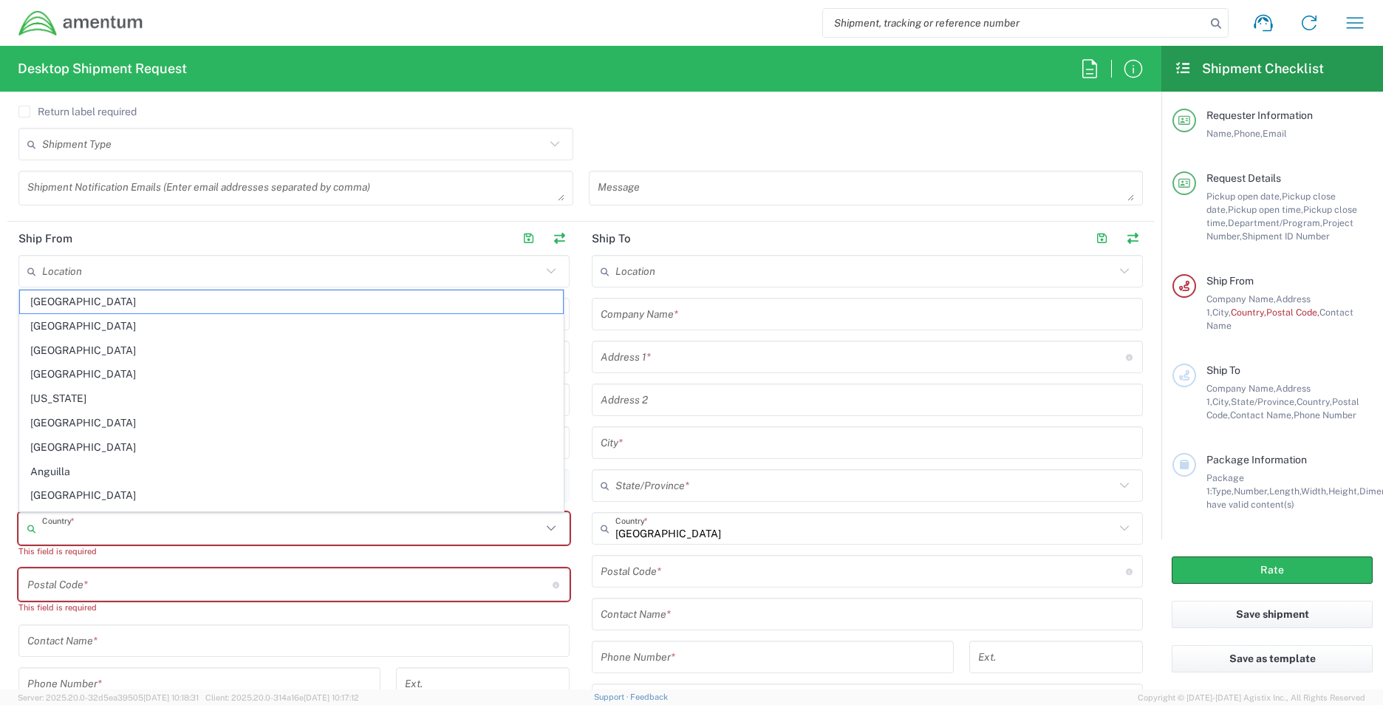
type input "i"
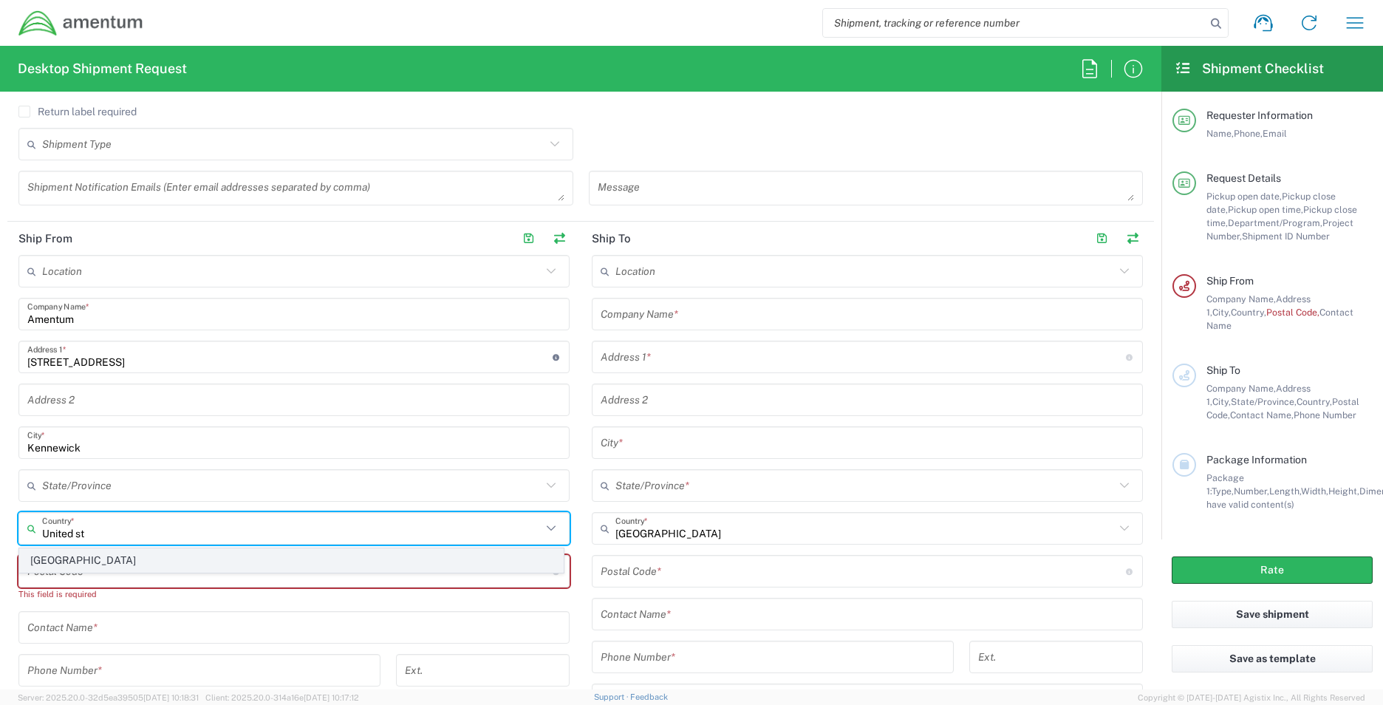
click at [68, 318] on span "[GEOGRAPHIC_DATA]" at bounding box center [291, 560] width 543 height 23
type input "[GEOGRAPHIC_DATA]"
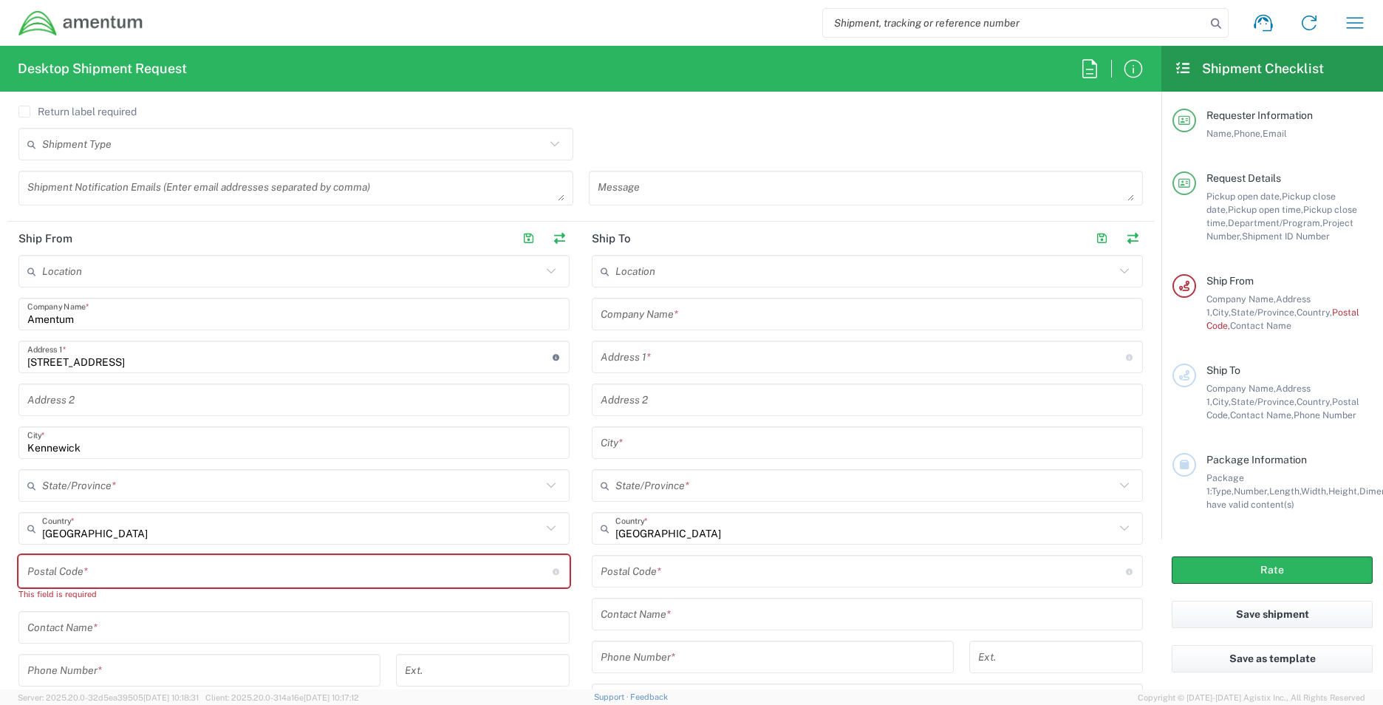
click at [72, 318] on input "undefined" at bounding box center [289, 572] width 525 height 26
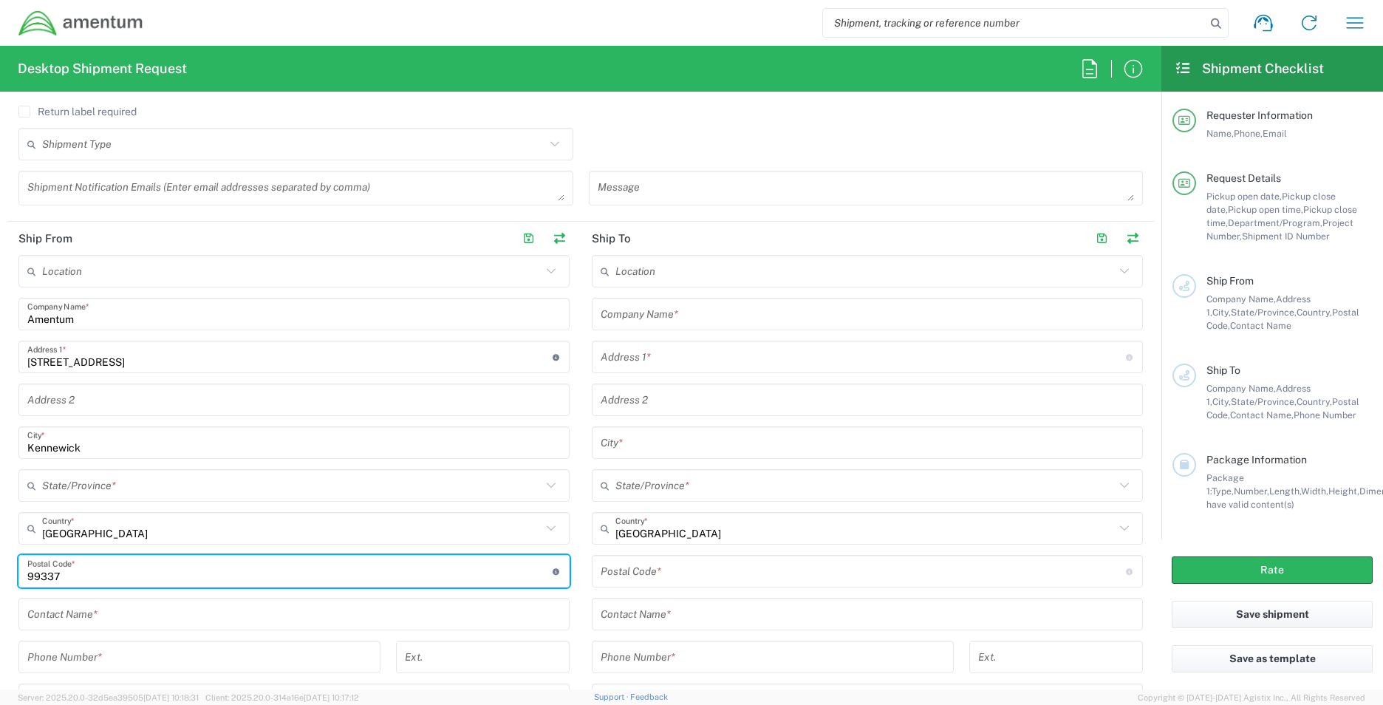
type input "99337"
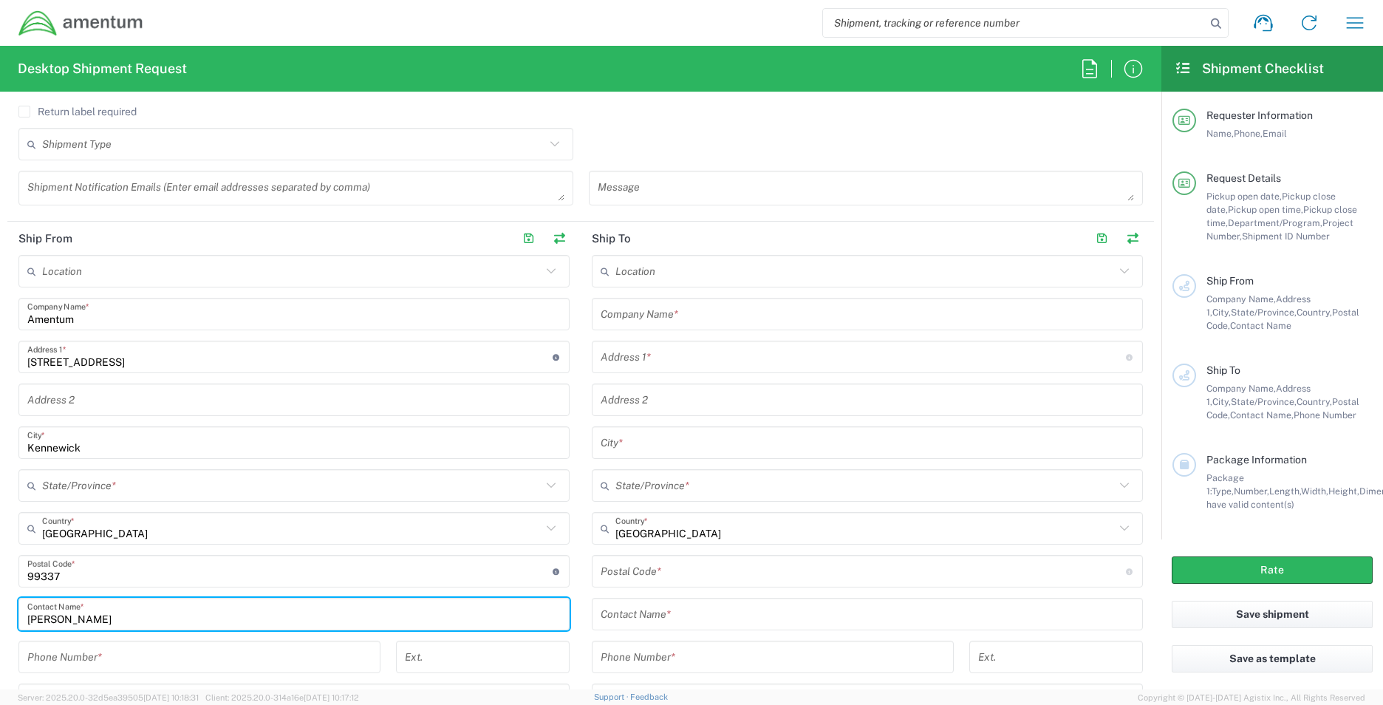
type input "[PERSON_NAME]"
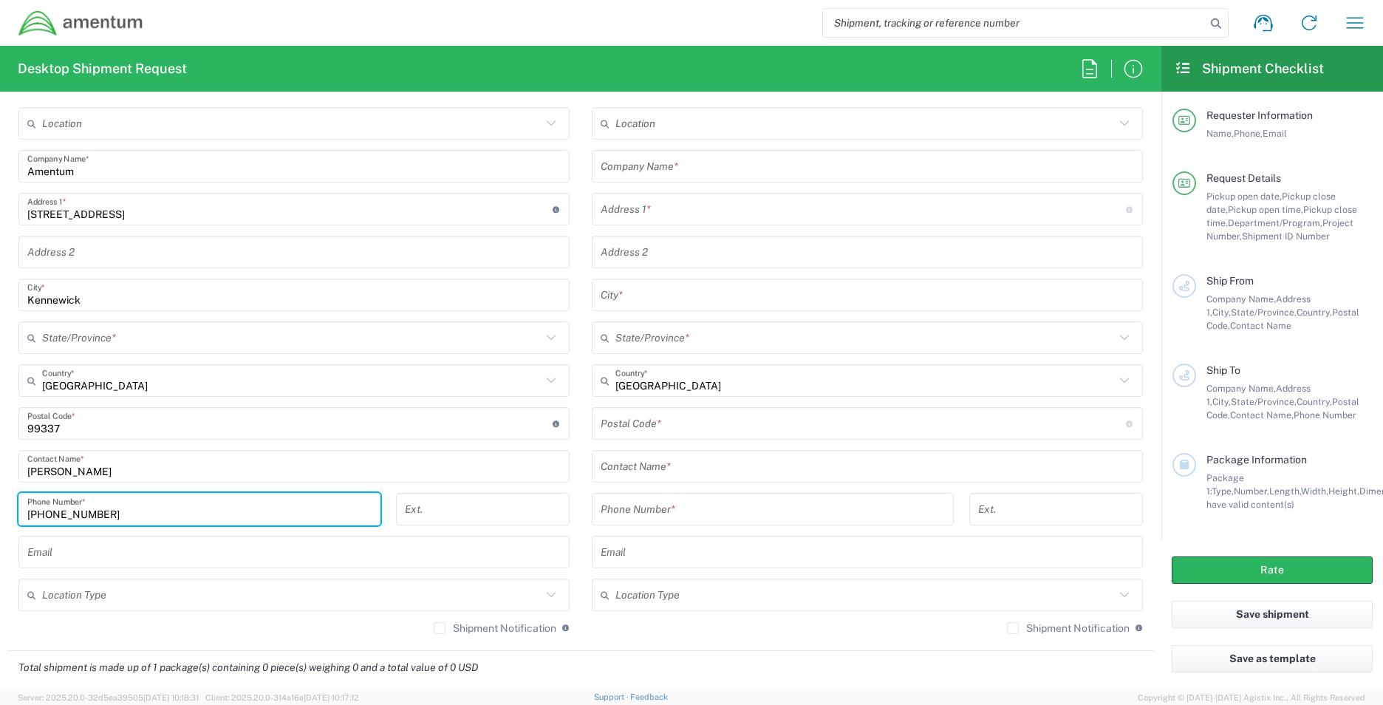
scroll to position [832, 0]
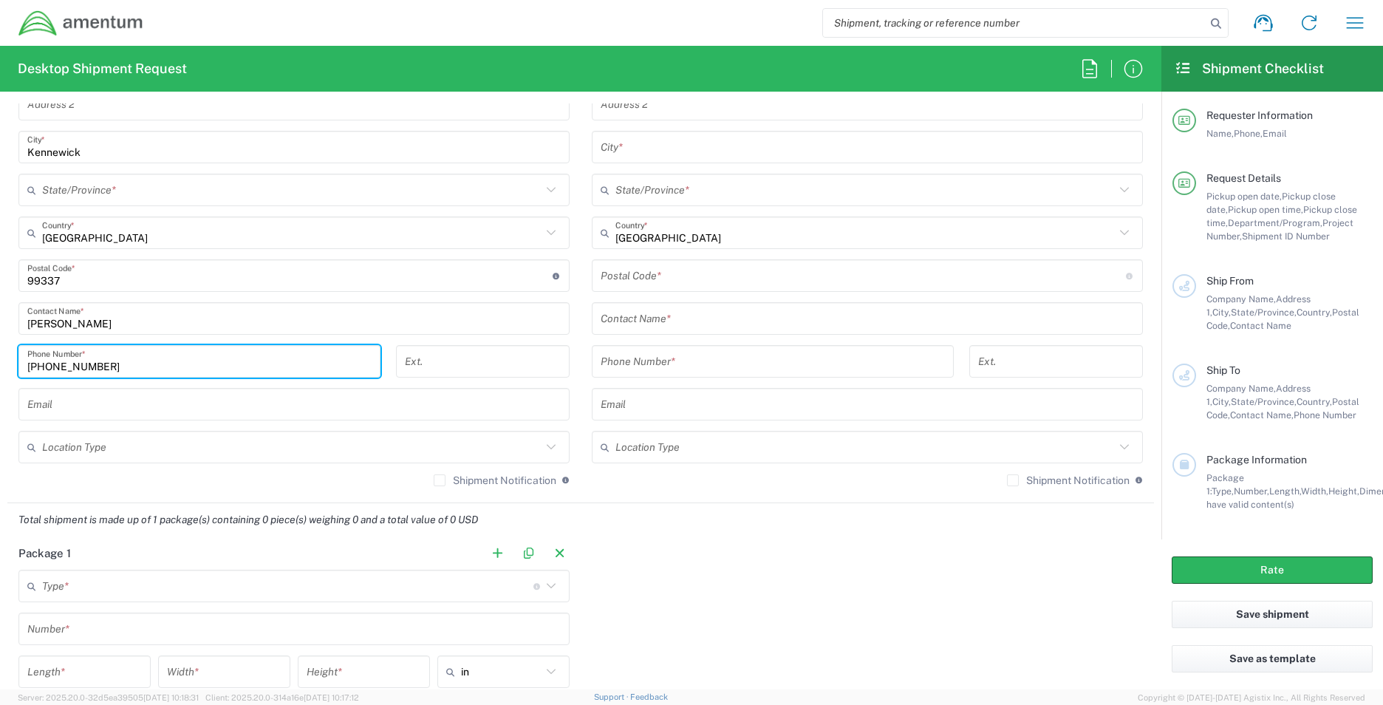
type input "[PHONE_NUMBER]"
click at [57, 318] on input "text" at bounding box center [293, 405] width 533 height 26
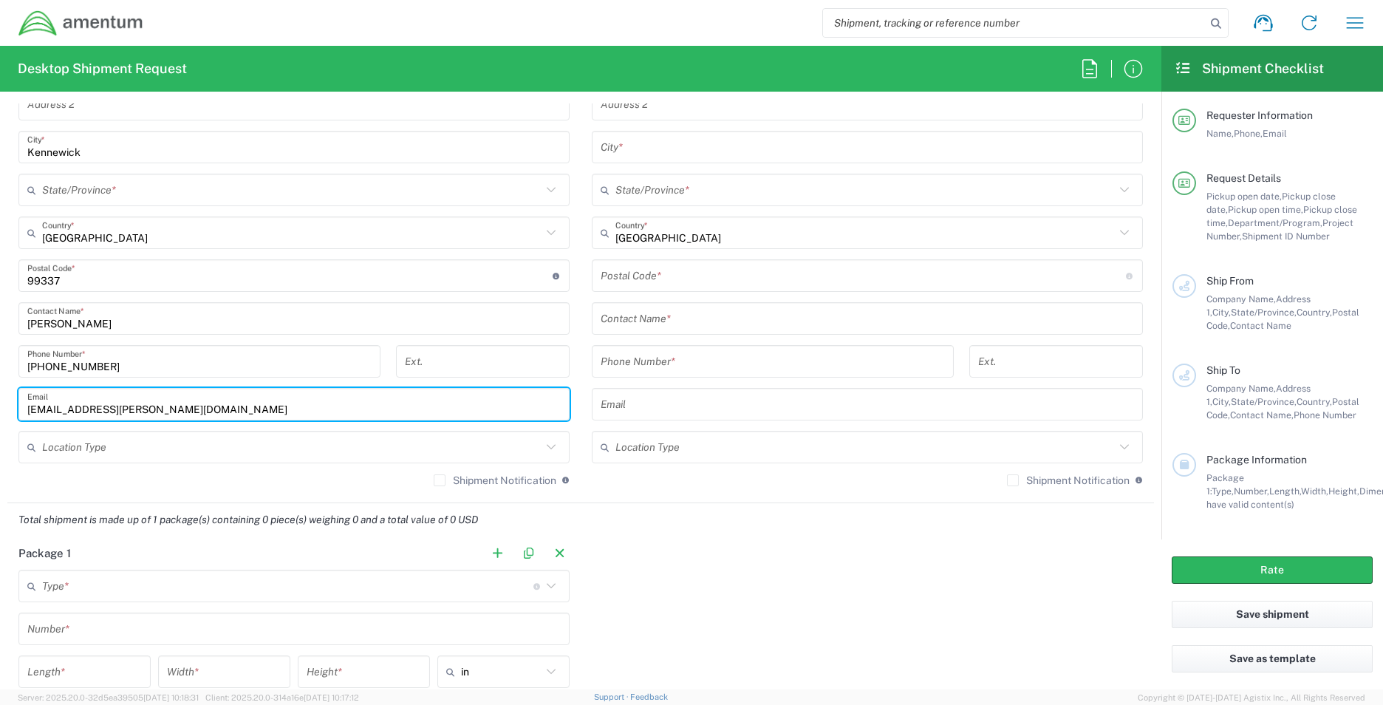
type input "[EMAIL_ADDRESS][PERSON_NAME][DOMAIN_NAME]"
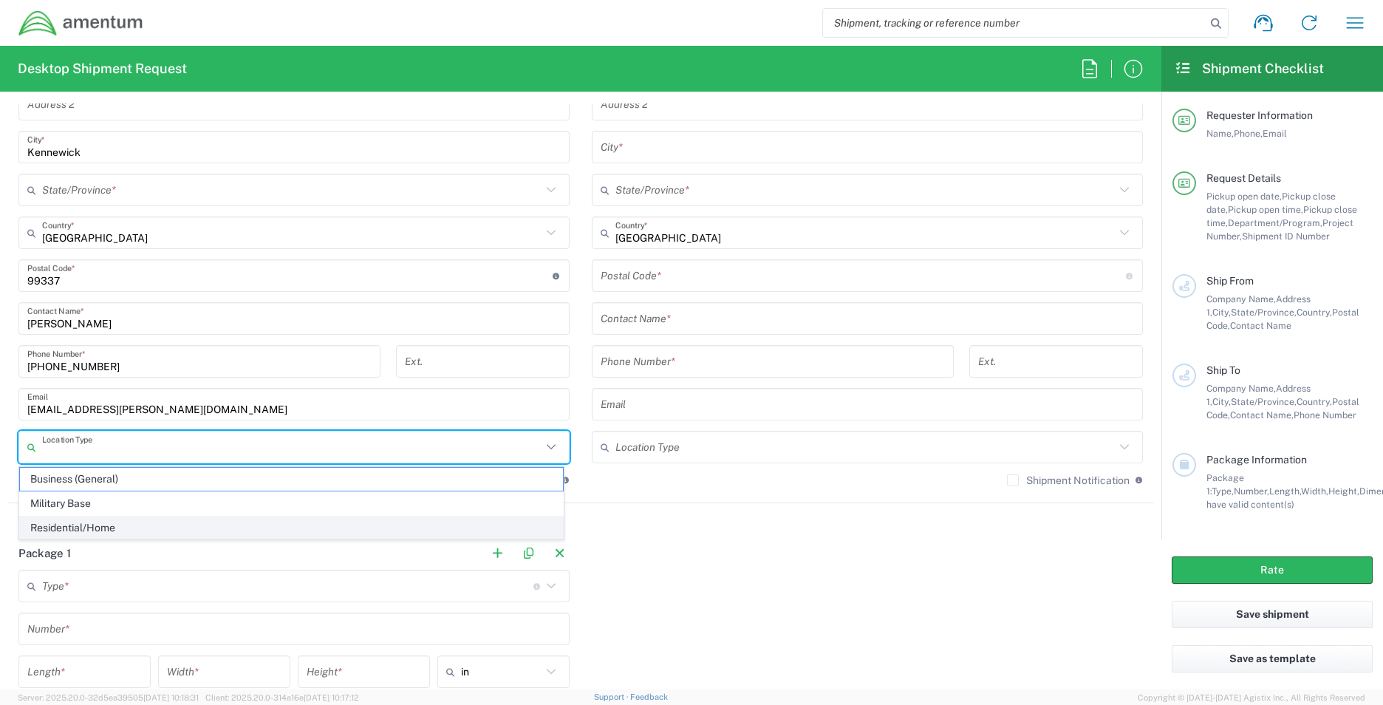
click at [72, 318] on li "Residential/Home" at bounding box center [291, 528] width 545 height 24
type input "Residential/Home"
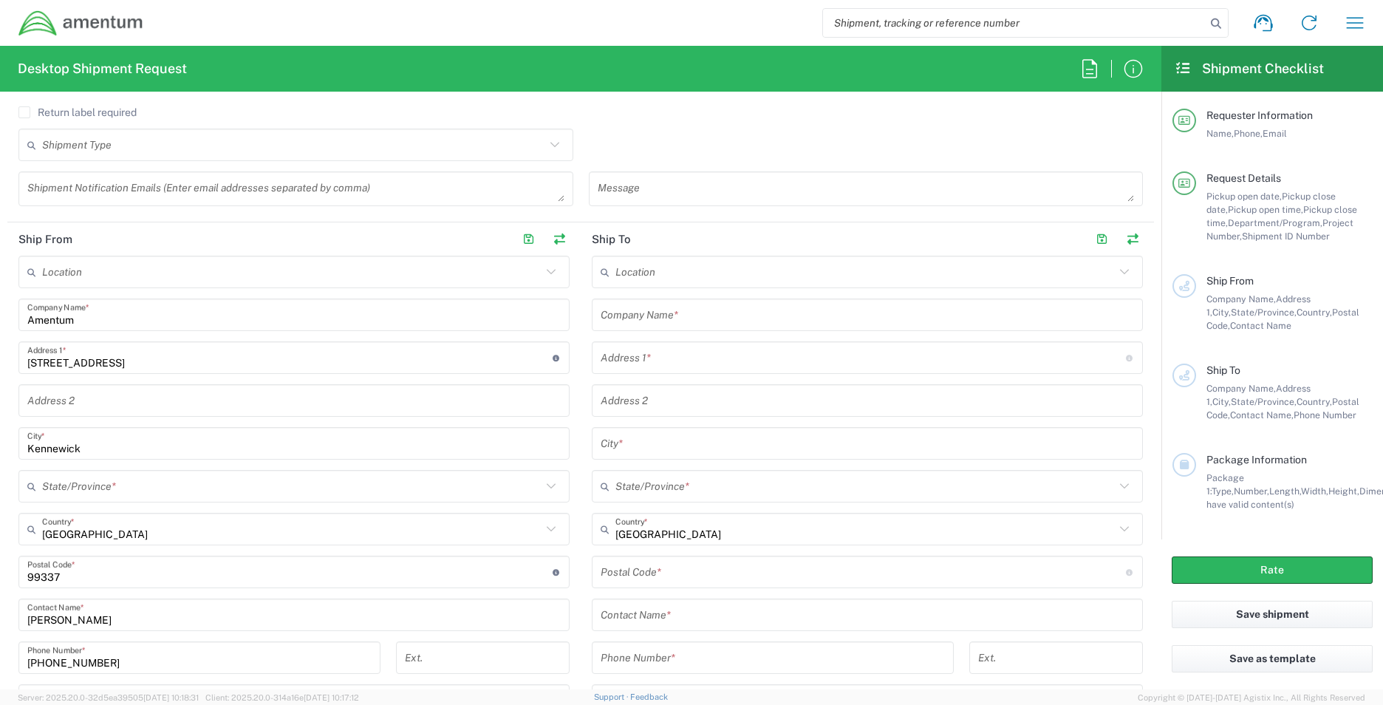
scroll to position [462, 0]
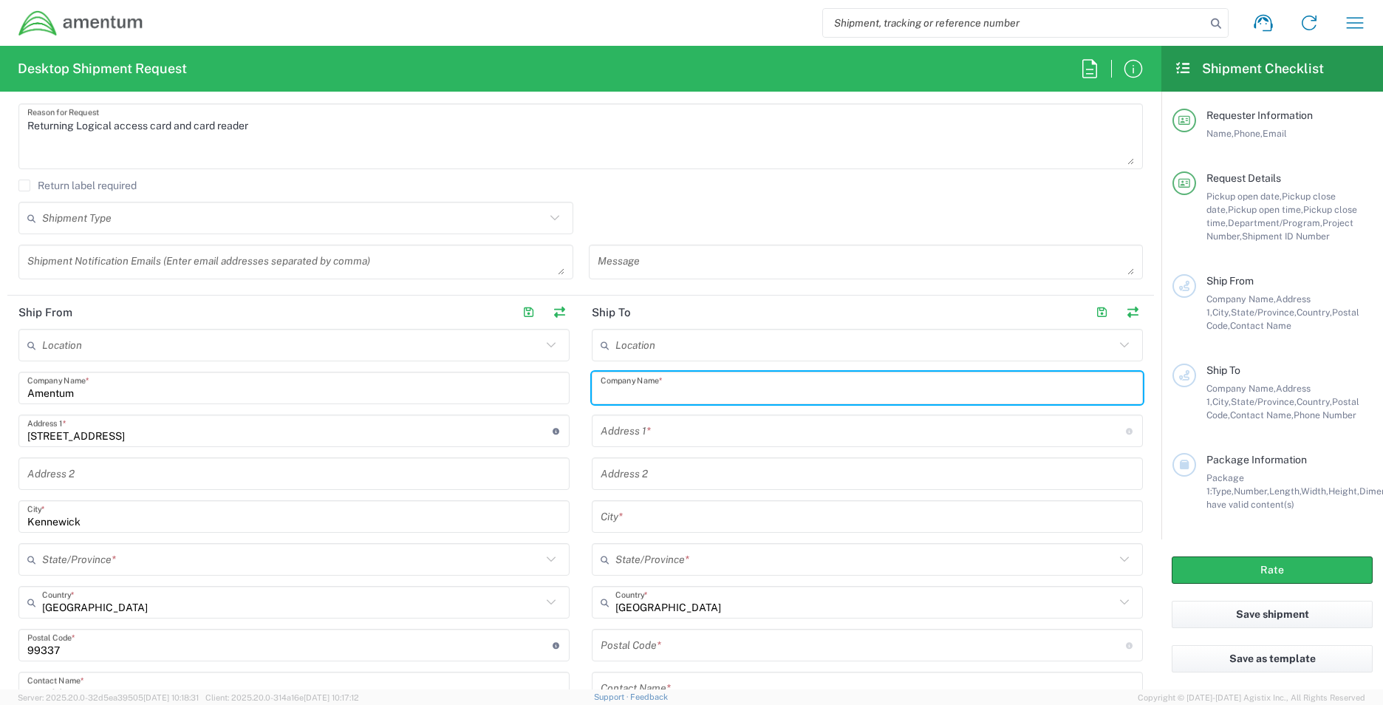
click at [659, 318] on input "text" at bounding box center [867, 388] width 533 height 26
type input "US Department of Energy"
